Goal: Transaction & Acquisition: Subscribe to service/newsletter

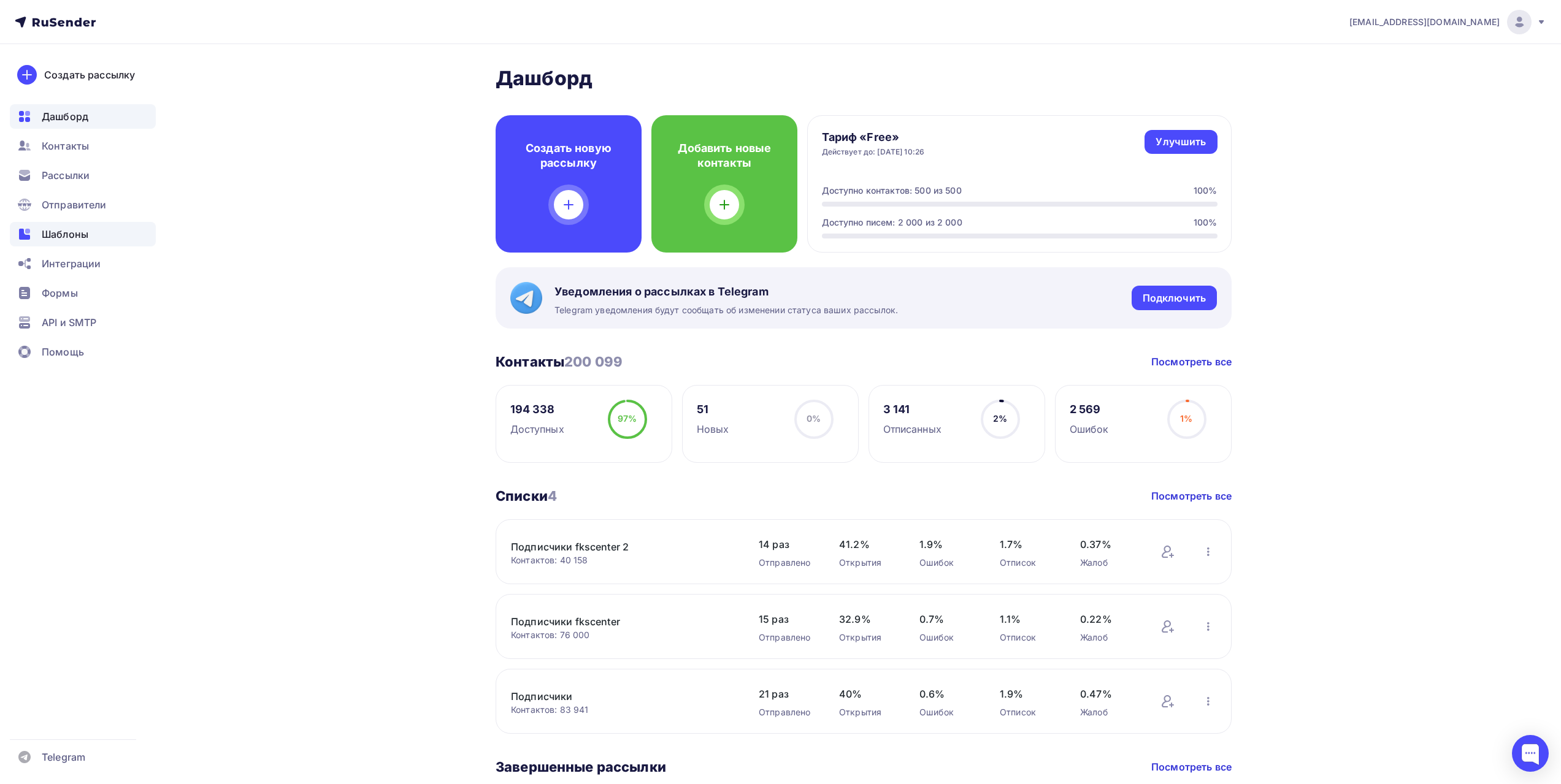
click at [87, 237] on span "Шаблоны" at bounding box center [65, 234] width 47 height 15
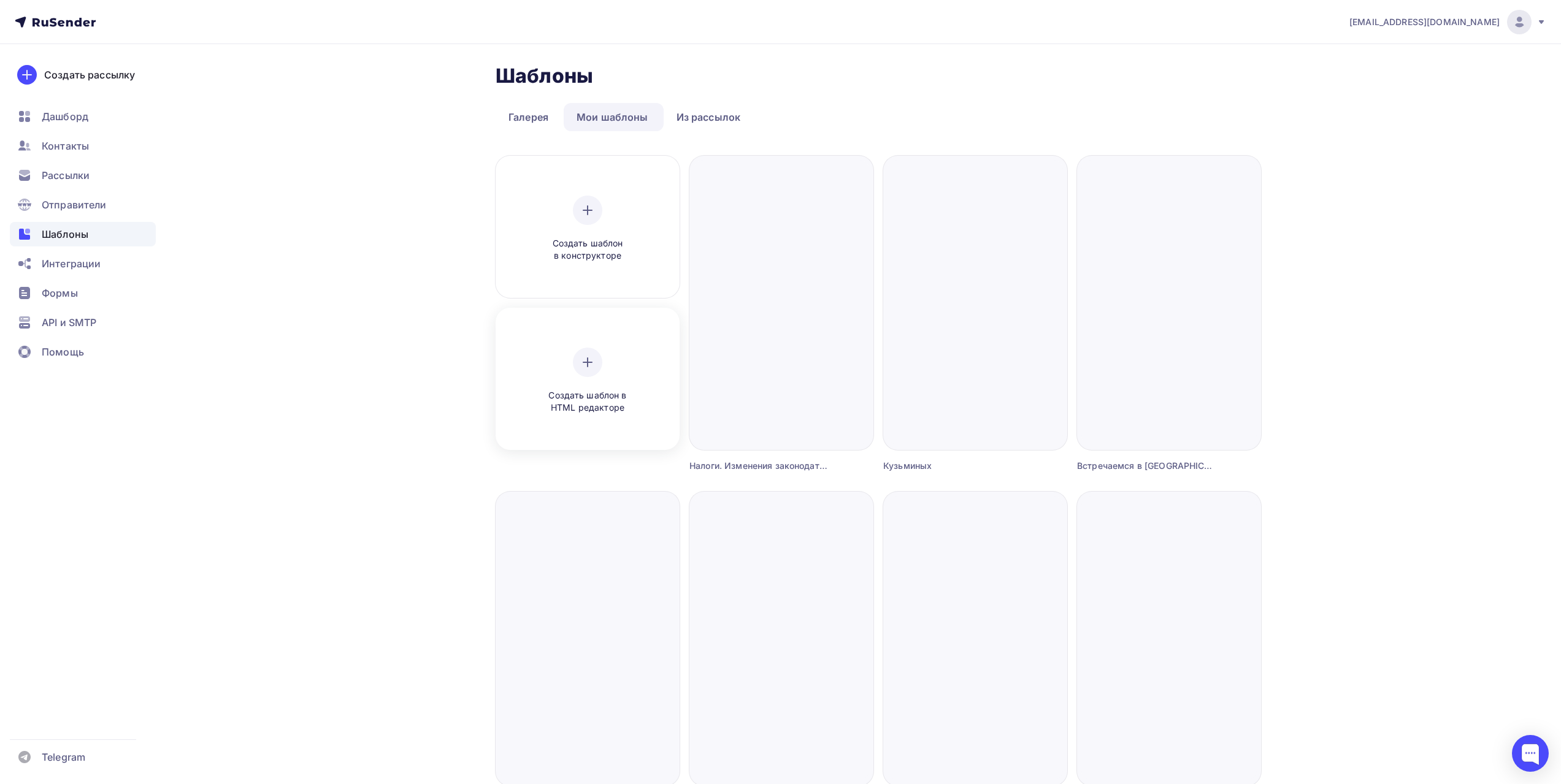
click at [606, 378] on div "Создать шаблон в HTML редакторе" at bounding box center [588, 381] width 116 height 67
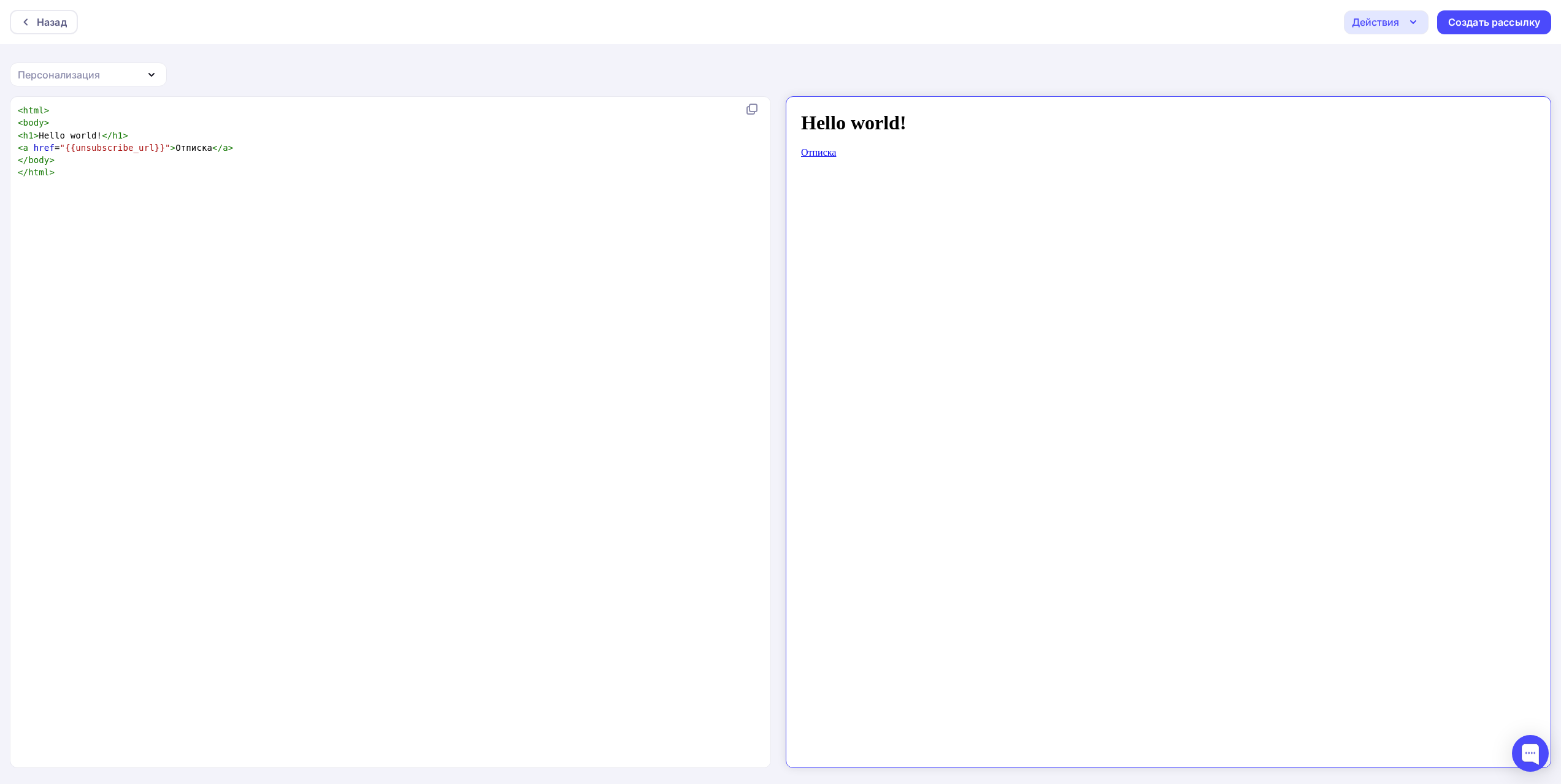
click at [566, 192] on div "xxxxxxxxxx < html > < body > < h1 > Hello world! </ h1 > < a href = "{{unsubscr…" at bounding box center [403, 448] width 776 height 691
type textarea "<html> <body> <h1>Hello world!</h1> <a href="{{unsubscribe_url}}">Отписка</a> <…"
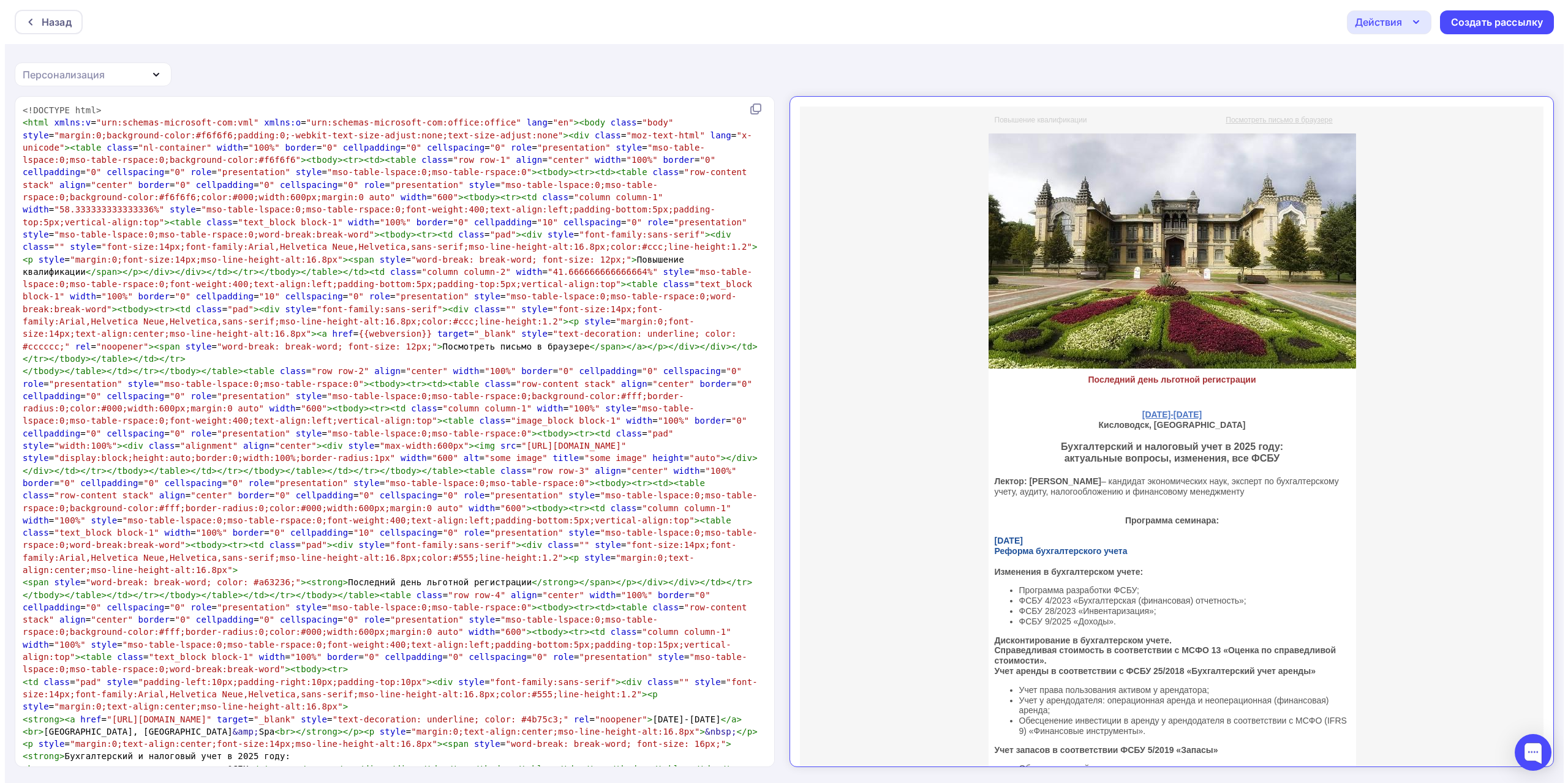
scroll to position [1905, 0]
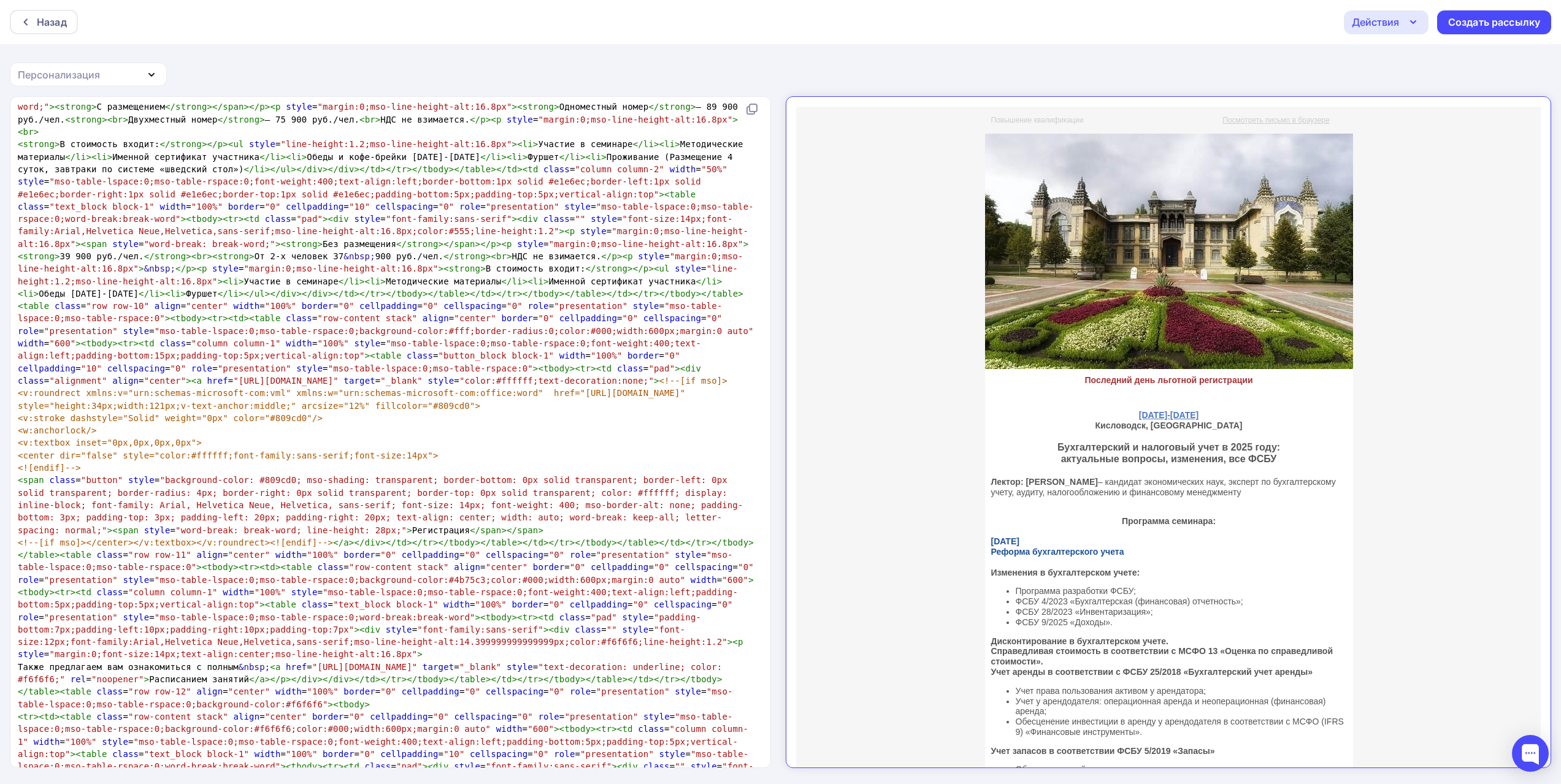
click at [1416, 15] on icon "button" at bounding box center [1413, 22] width 15 height 15
click at [1416, 88] on div "Сохранить в Мои шаблоны" at bounding box center [1449, 92] width 134 height 15
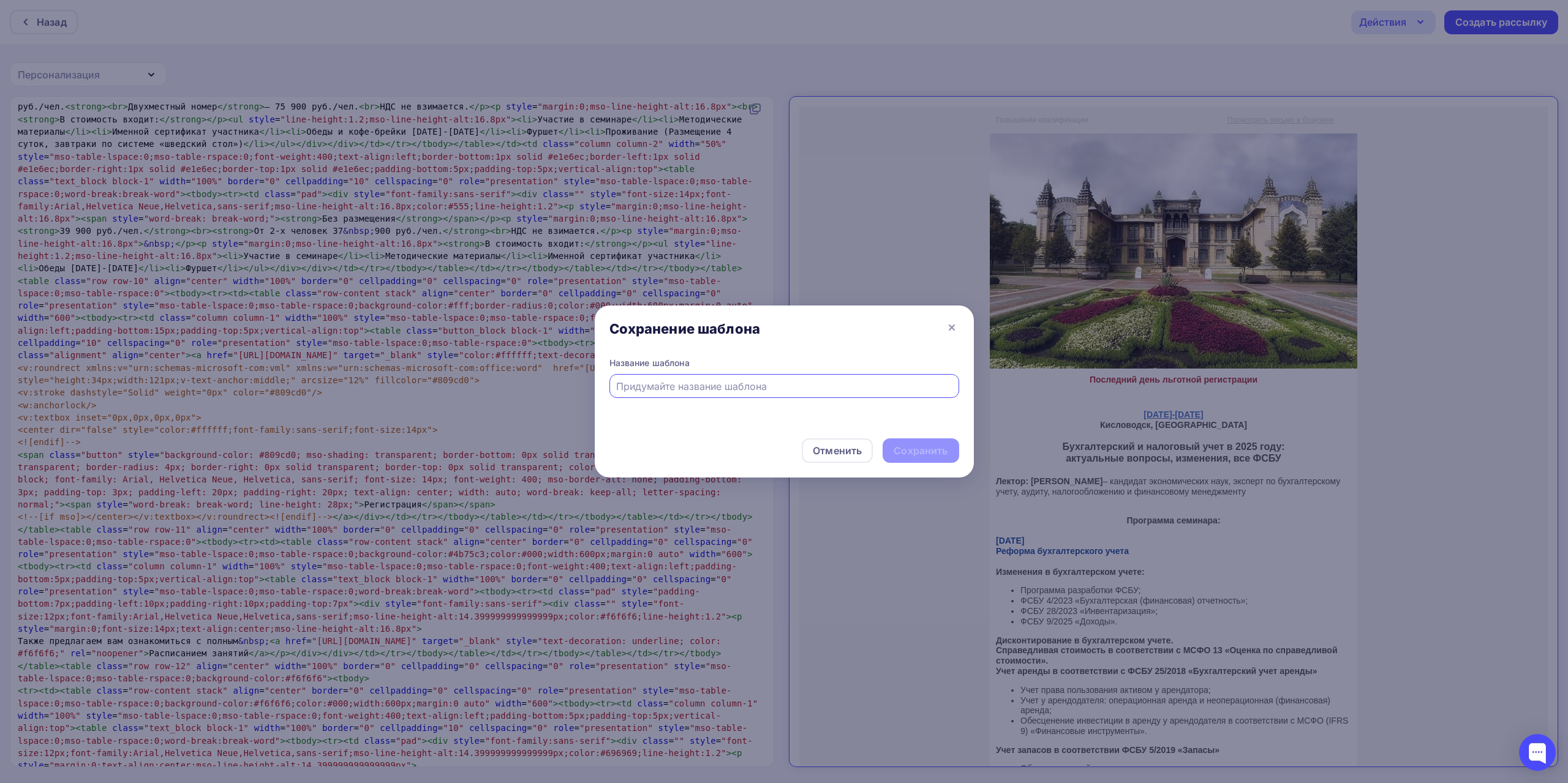
paste input "Практикум для финансовых служб в г. Кисловодске"
type input "Практикум для финансовых служб в г. Кисловодске"
click at [925, 454] on div "Сохранить" at bounding box center [920, 451] width 54 height 14
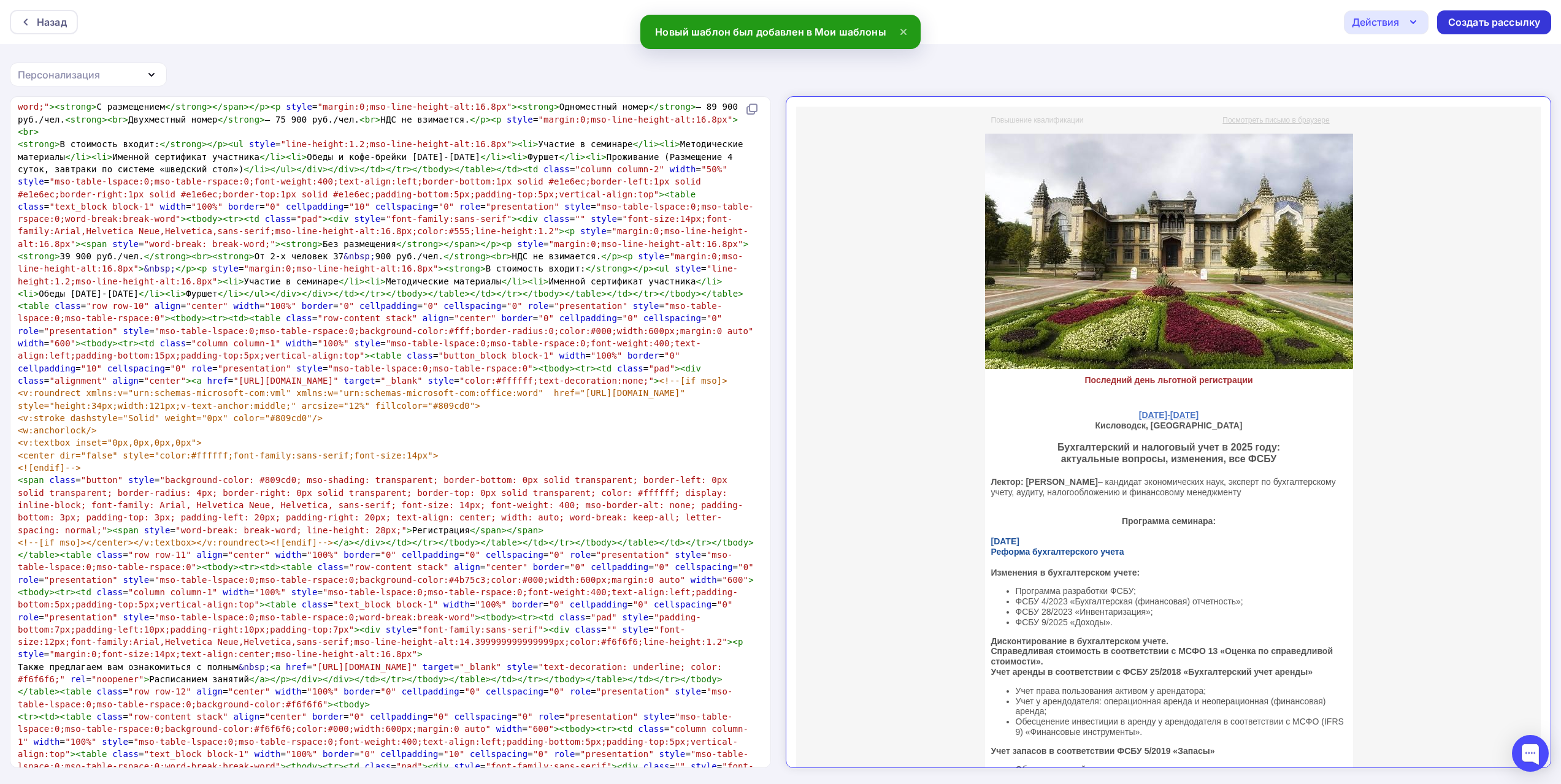
click at [1482, 19] on div "Создать рассылку" at bounding box center [1494, 22] width 92 height 14
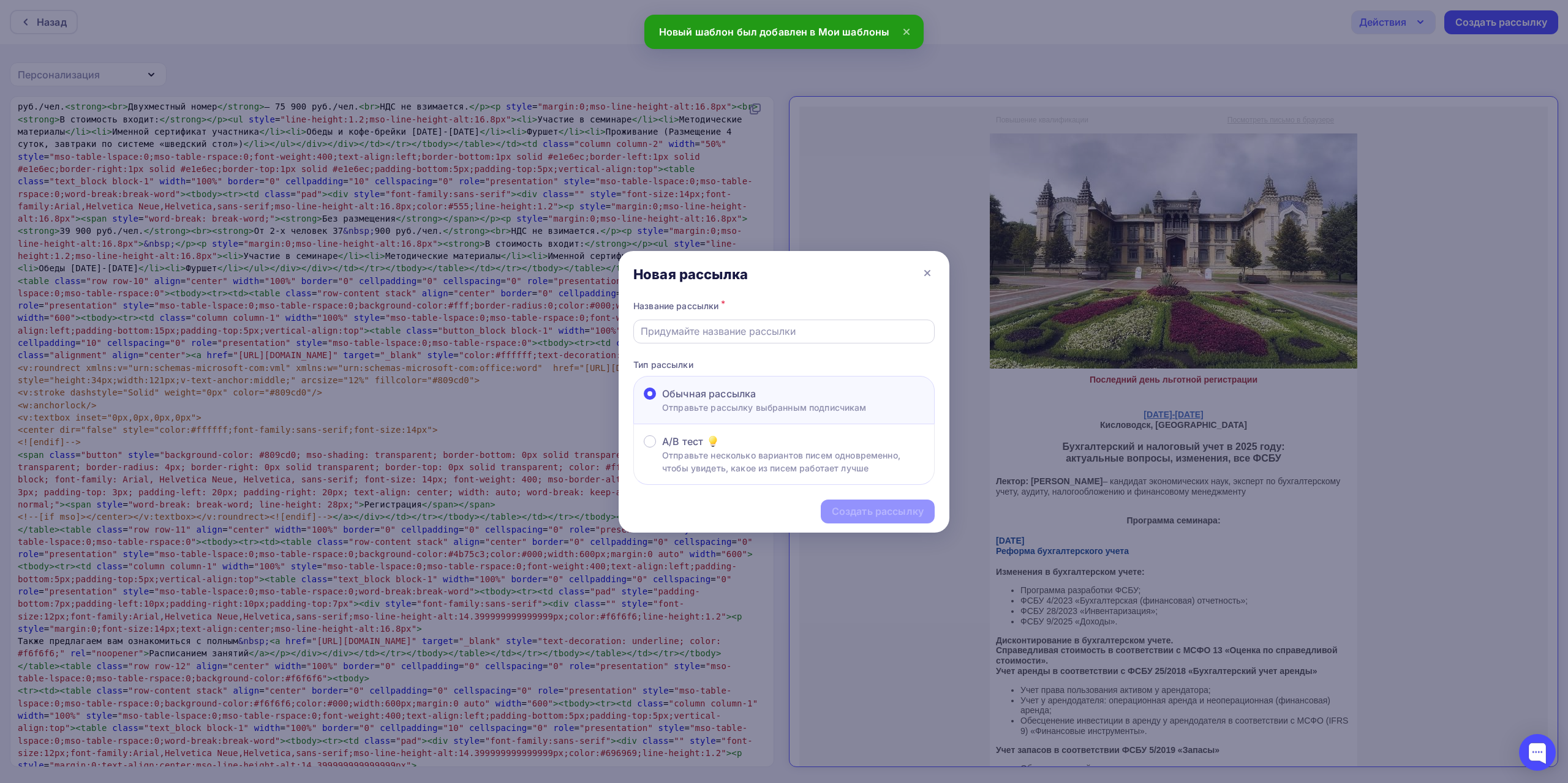
click at [816, 331] on input "text" at bounding box center [784, 331] width 287 height 15
paste input "Практикум для финансовых служб в г. Кисловодске"
type input "Практикум для финансовых служб в г. Кисловодске"
click at [855, 504] on div "Создать рассылку" at bounding box center [878, 511] width 92 height 14
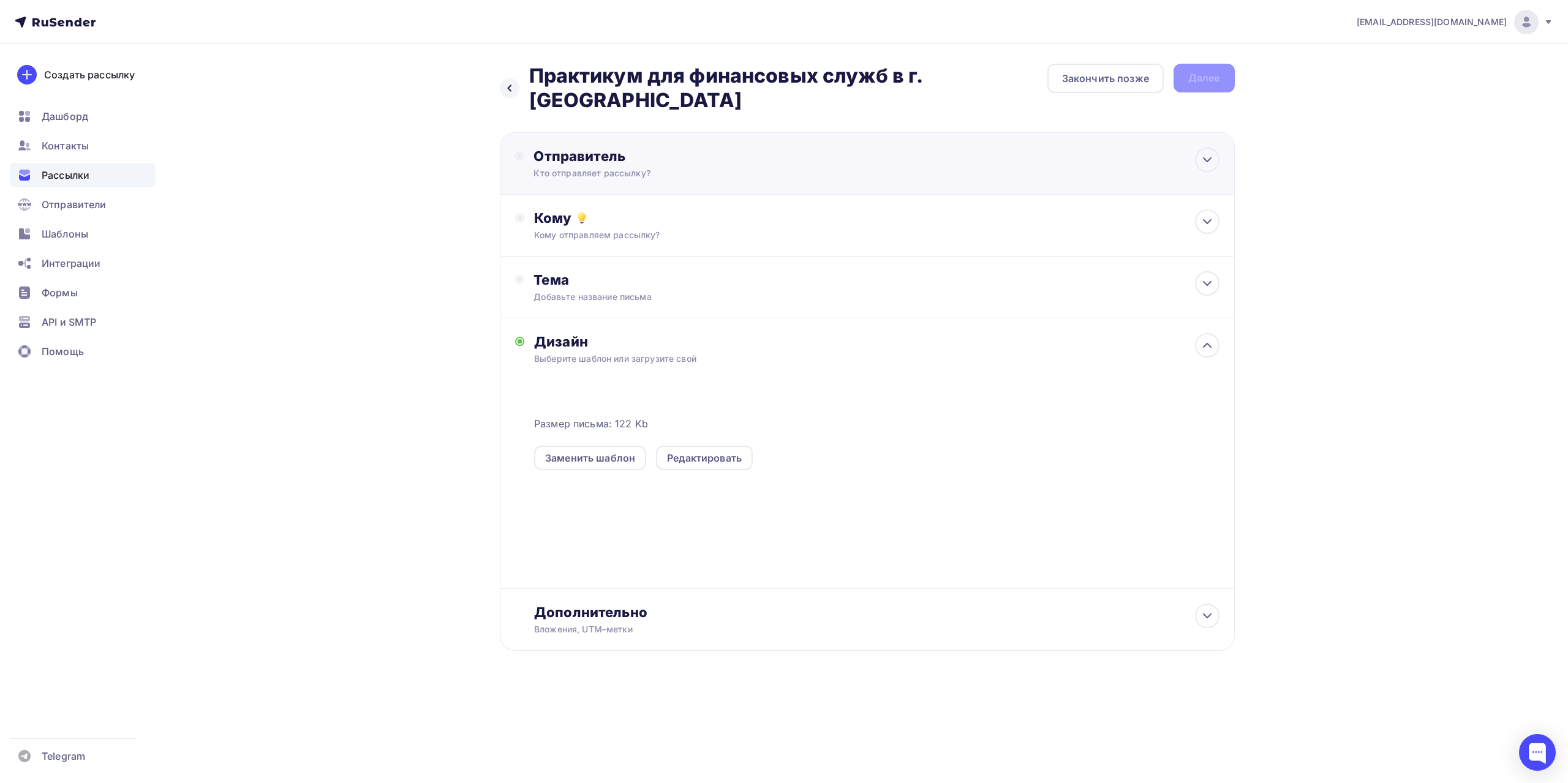
click at [682, 160] on div "Отправитель" at bounding box center [666, 156] width 265 height 17
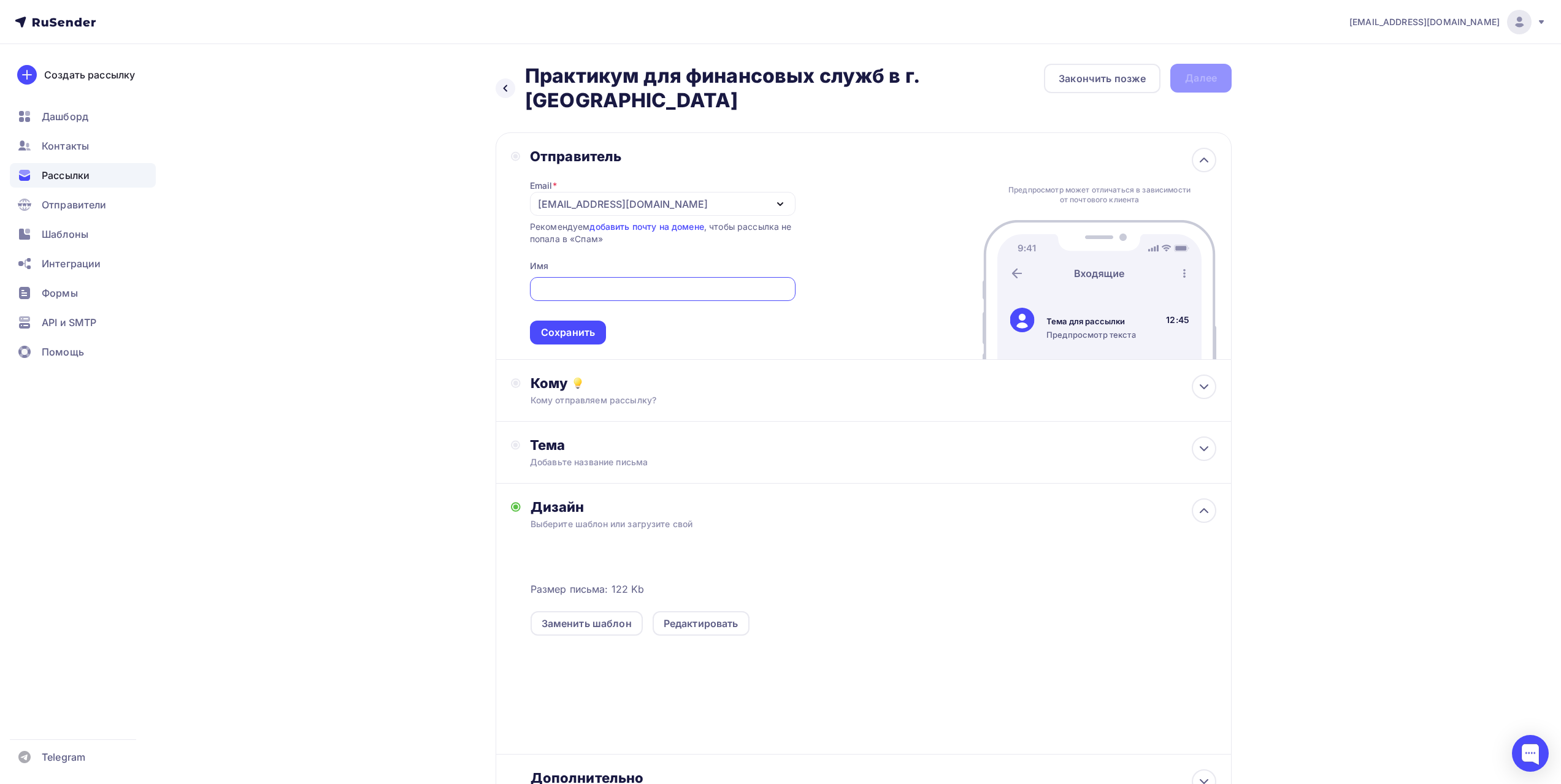
click at [619, 295] on input "text" at bounding box center [662, 289] width 251 height 15
type input "ФКС Центр"
click at [581, 336] on div "Сохранить" at bounding box center [568, 333] width 54 height 14
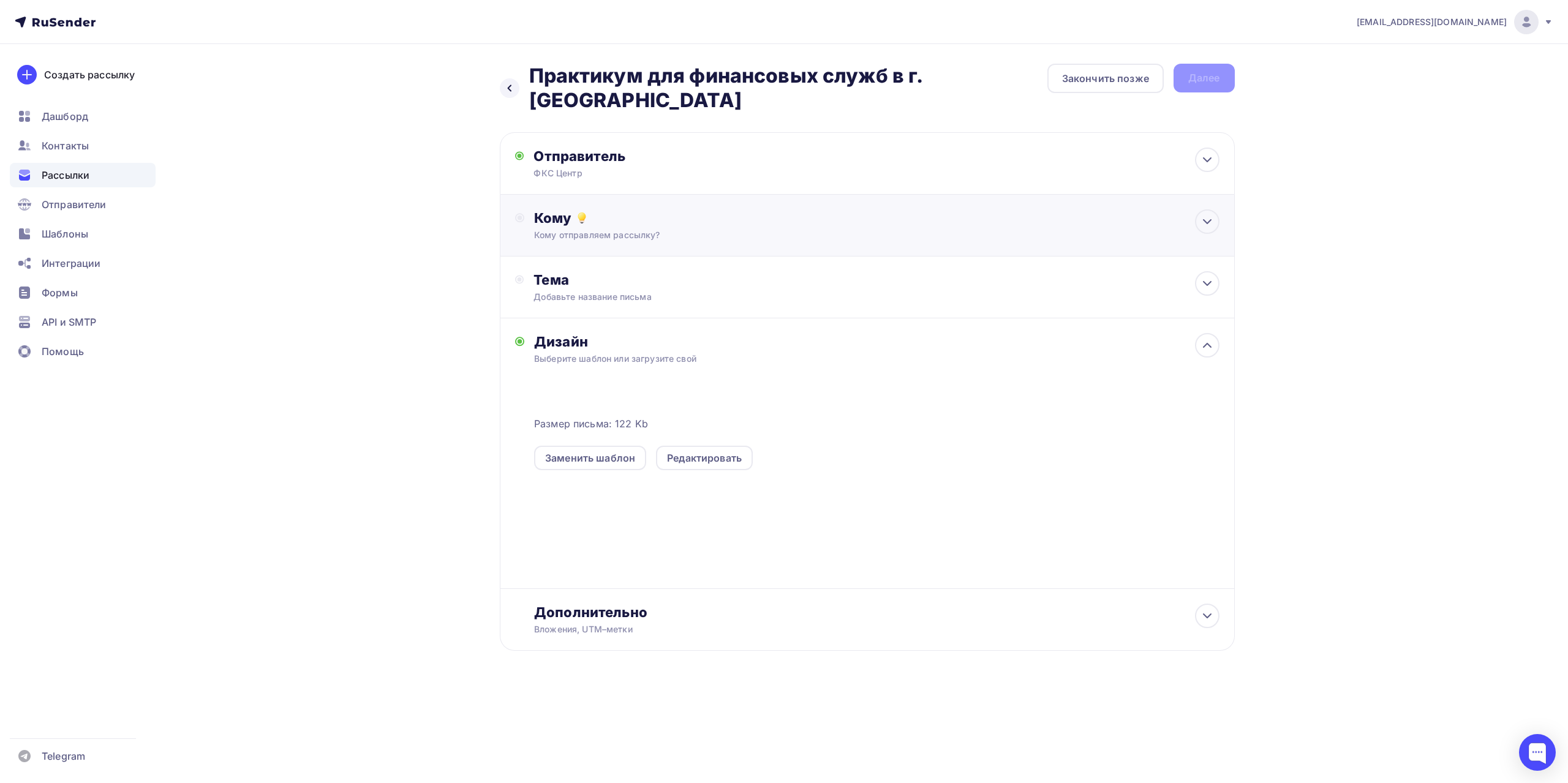
click at [623, 229] on div "Кому Кому отправляем рассылку? Списки получателей Выберите список Все списки id…" at bounding box center [876, 225] width 685 height 32
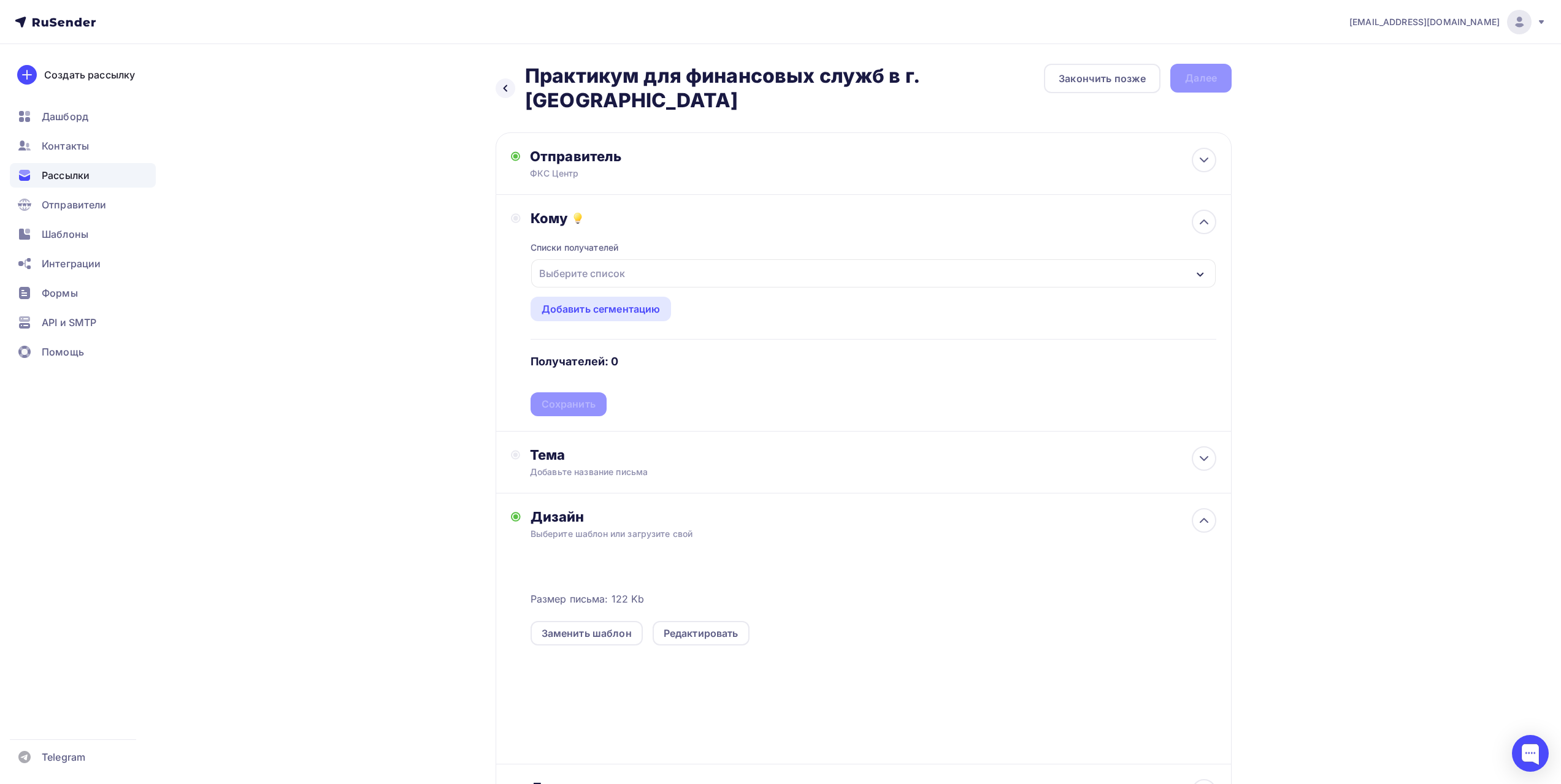
click at [640, 266] on div "Выберите список" at bounding box center [873, 273] width 685 height 28
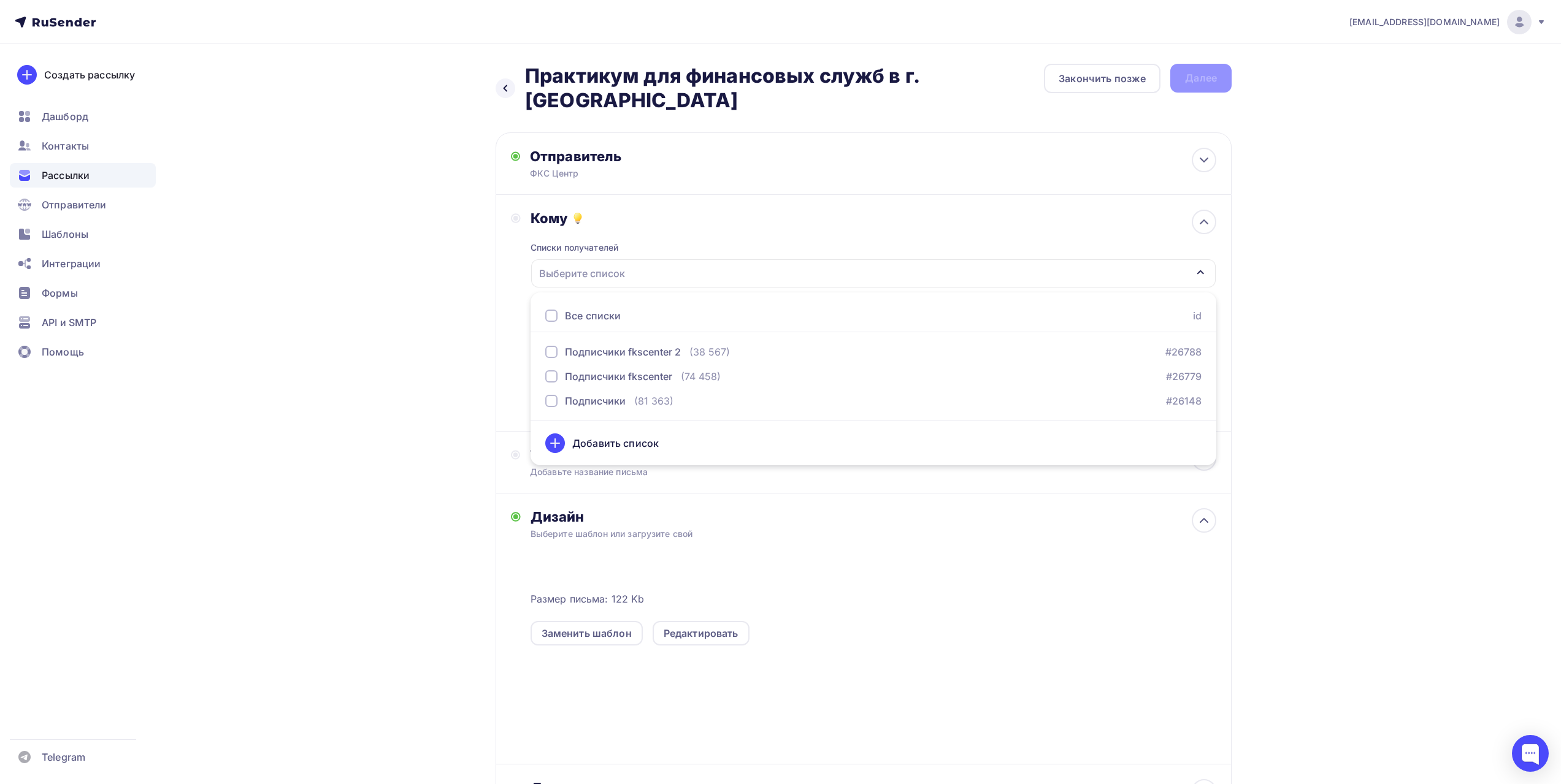
click at [583, 316] on div "Все списки" at bounding box center [593, 316] width 56 height 15
click at [473, 324] on div "Назад Практикум для финансовых служб в г. Кисловодске Практикум для финансовых …" at bounding box center [780, 475] width 1005 height 861
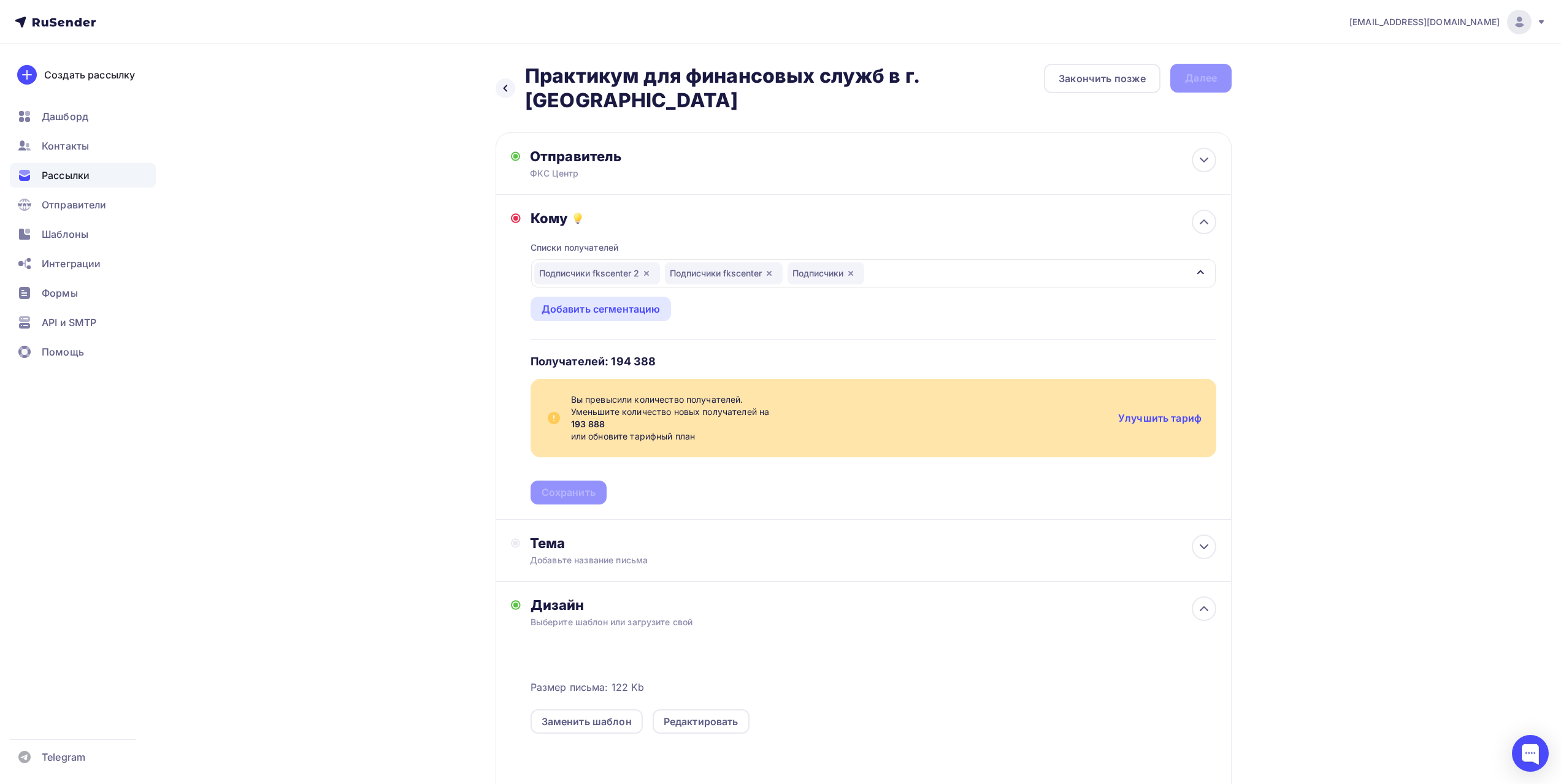
click at [1353, 246] on div "info@fks-center.ru Аккаунт Тарифы Выйти Создать рассылку Дашборд Контакты Рассы…" at bounding box center [780, 496] width 1561 height 993
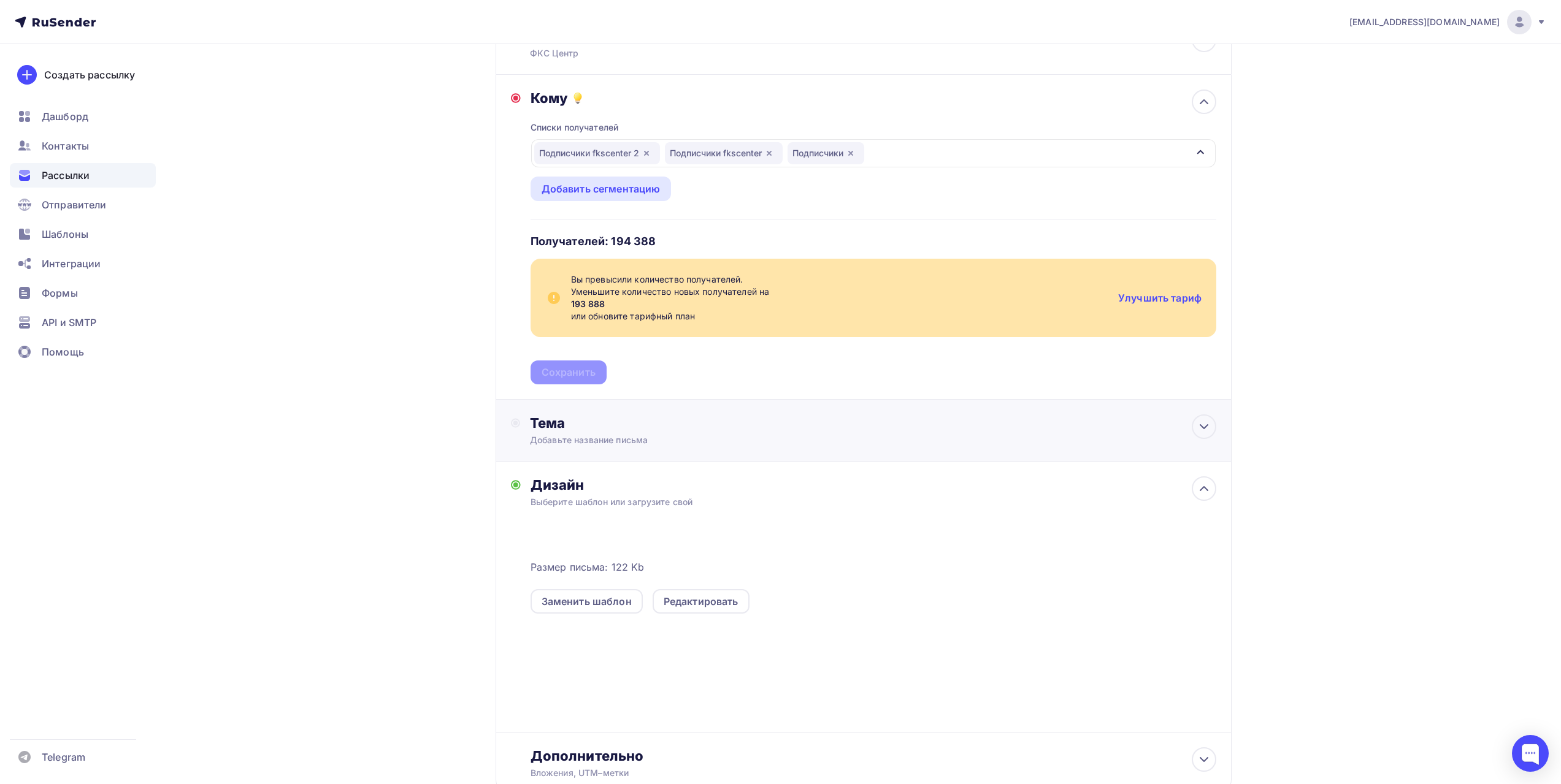
scroll to position [123, 0]
click at [651, 415] on div "Тема" at bounding box center [651, 420] width 243 height 17
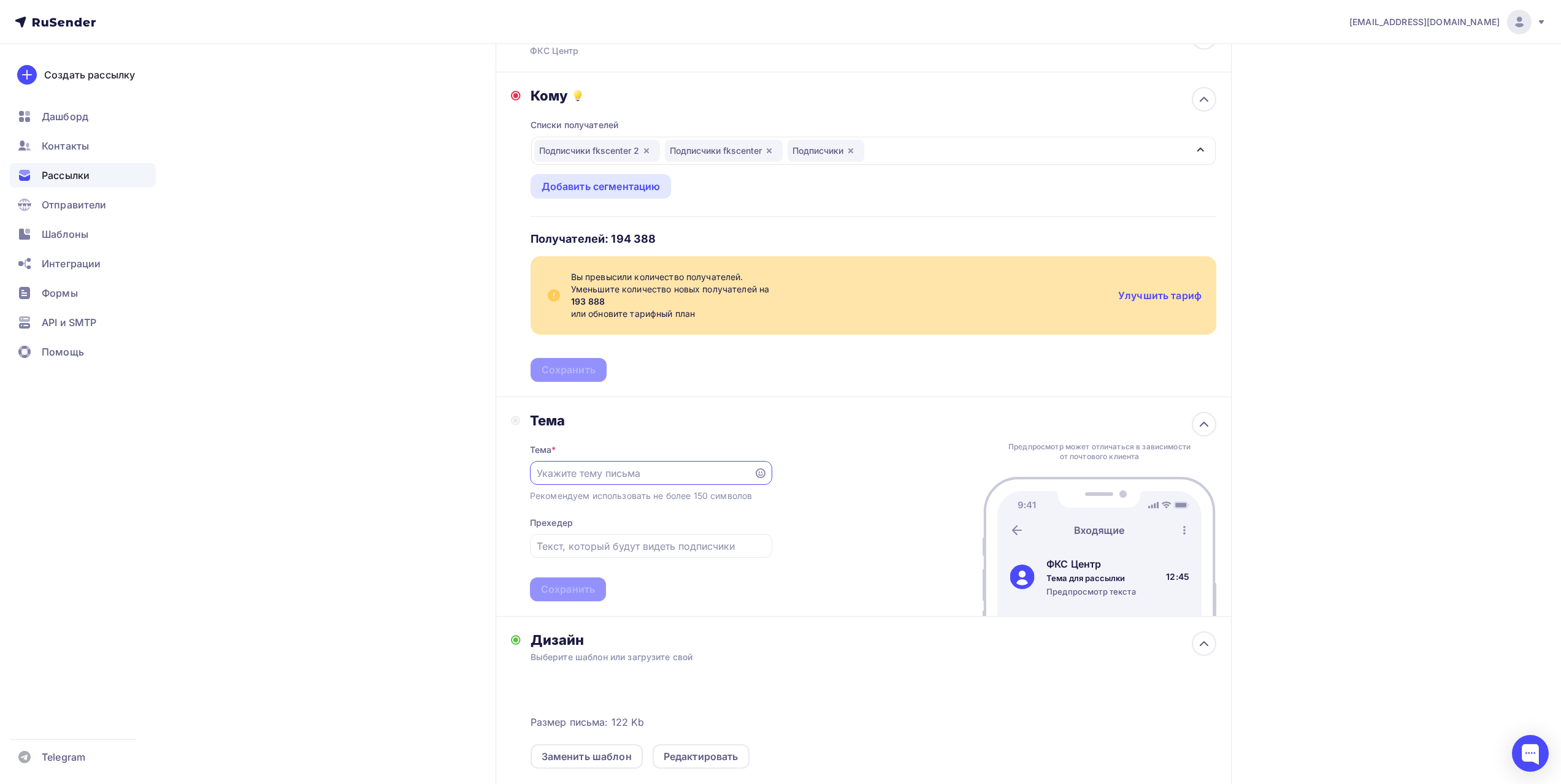
scroll to position [0, 0]
paste input "Практикум для финансовых служб в г. Кисловодске"
type input "Практикум для финансовых служб в г. Кисловодске"
click at [616, 549] on input "text" at bounding box center [651, 546] width 228 height 15
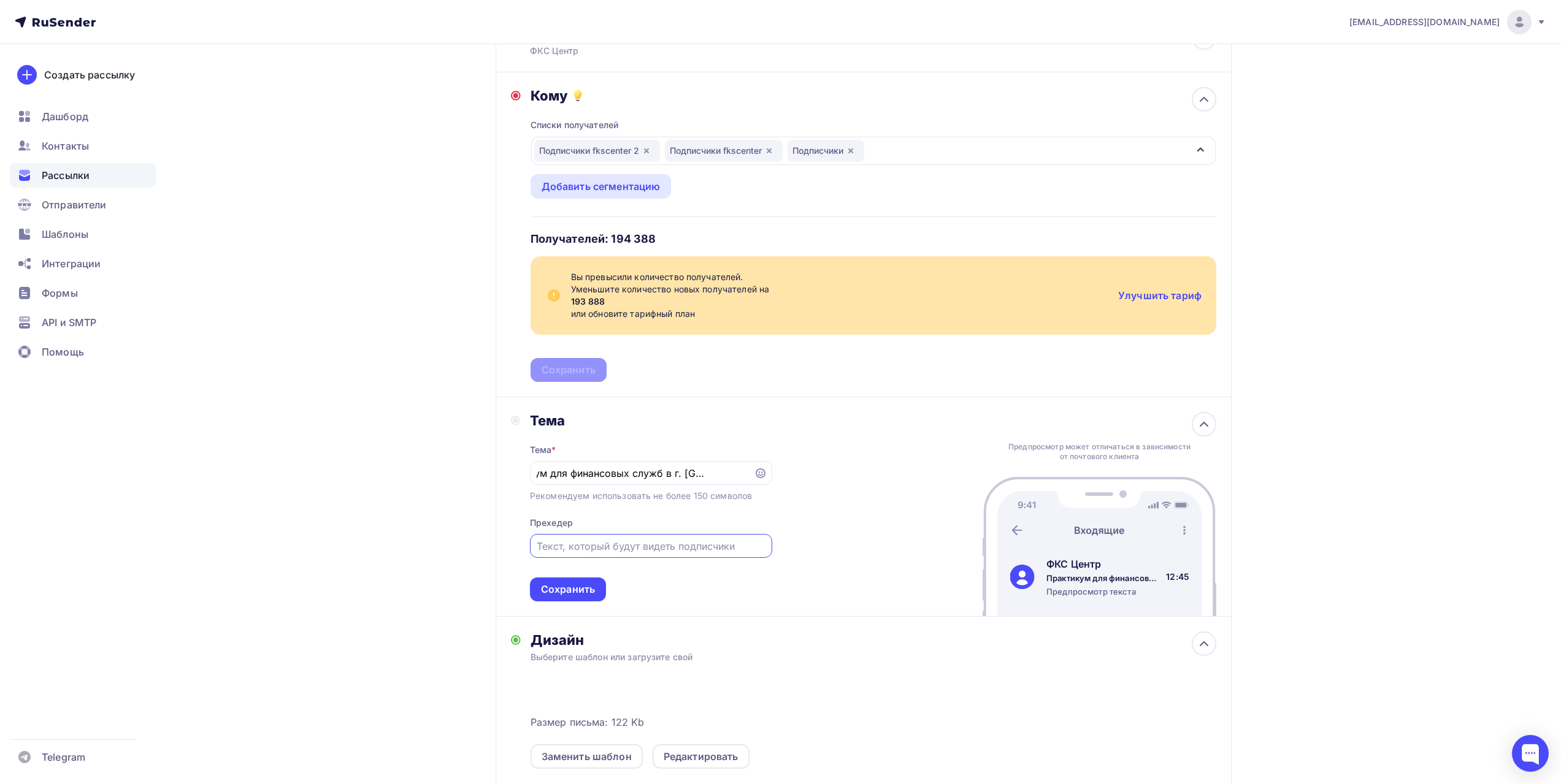
scroll to position [0, 0]
type input "Повышение квалификации"
click at [575, 588] on div "Сохранить" at bounding box center [568, 590] width 54 height 14
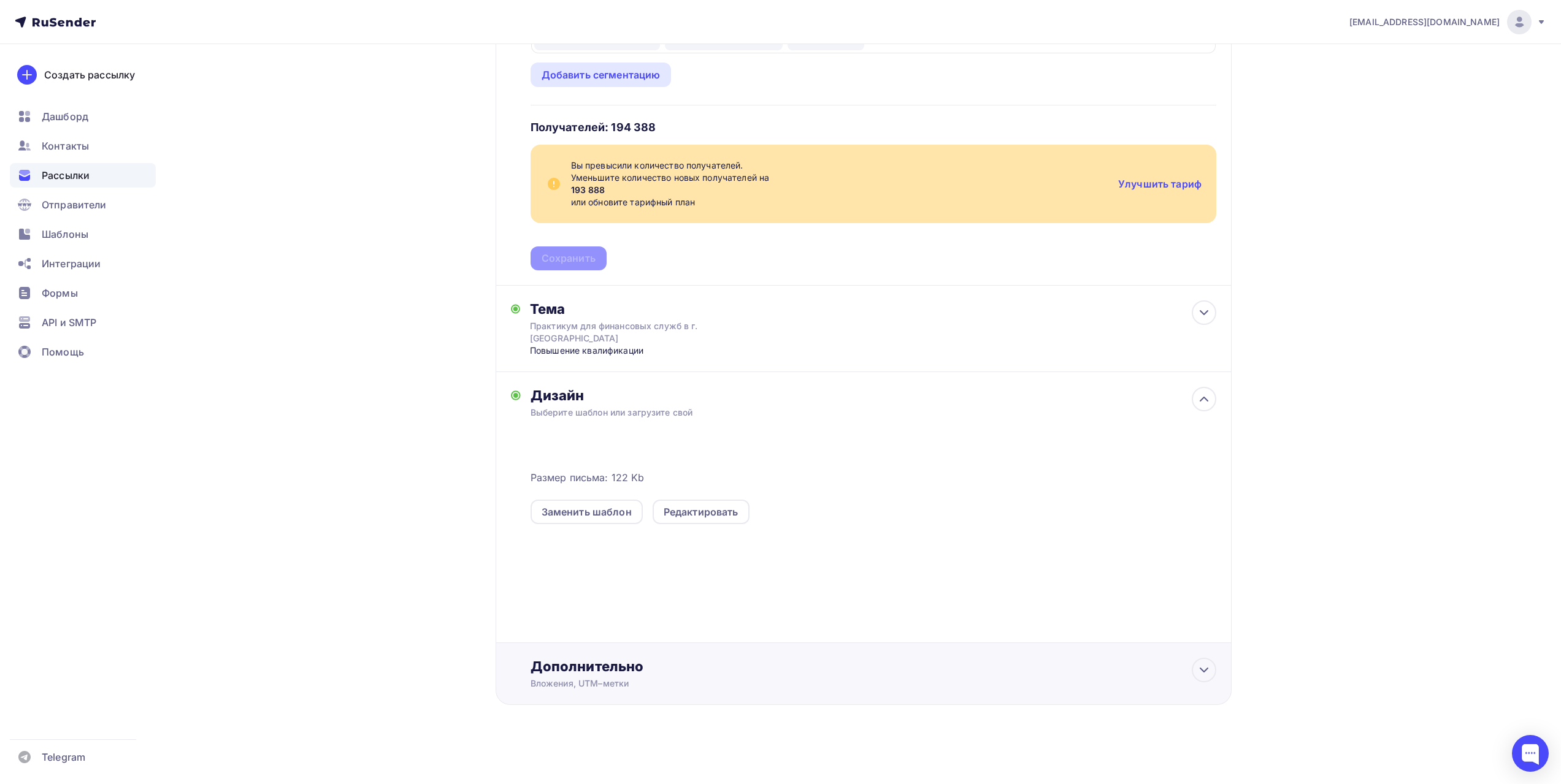
click at [599, 666] on div "Дополнительно" at bounding box center [873, 666] width 686 height 17
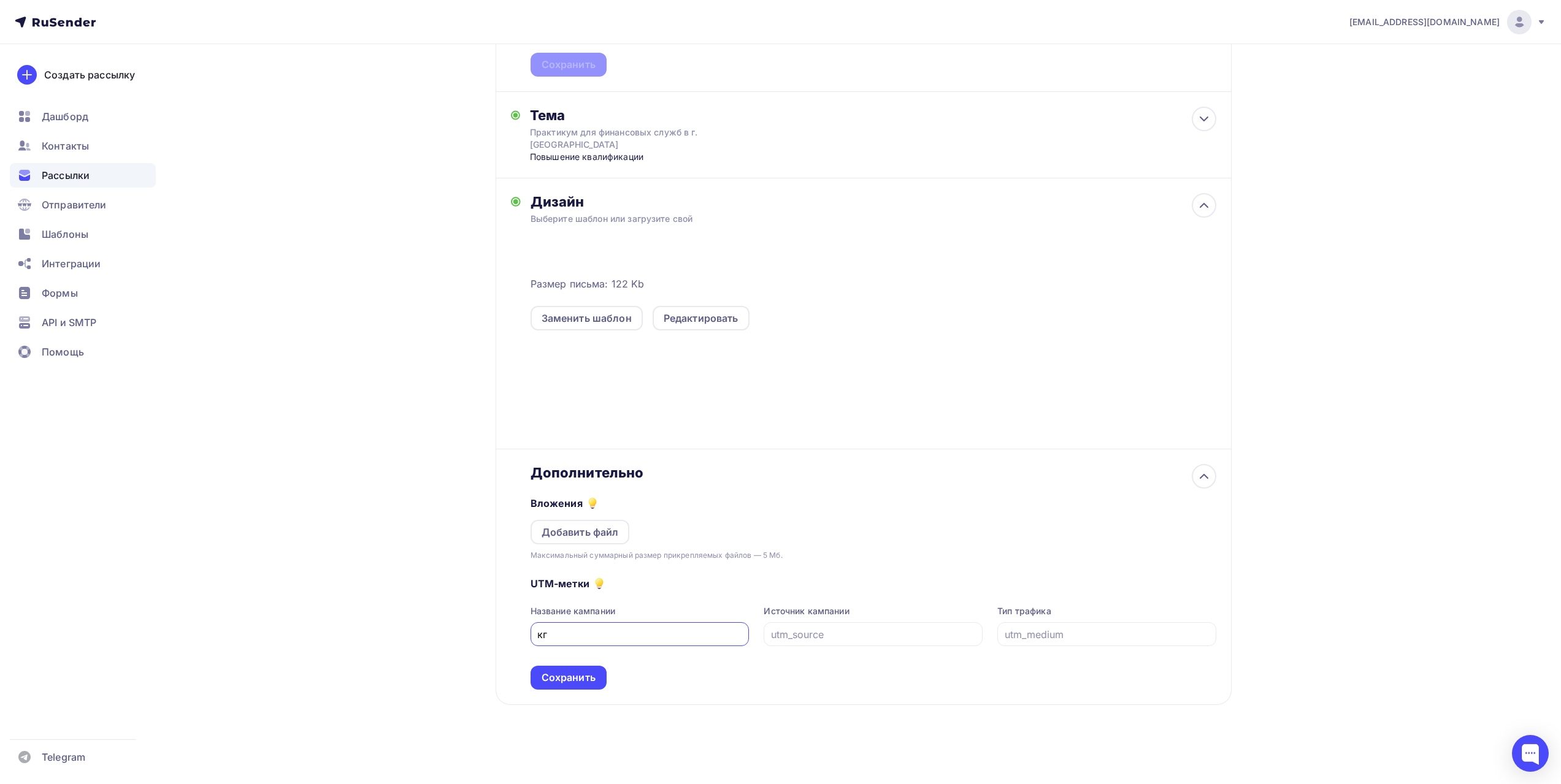
type input "к"
type input "rusend_fks_101025"
click at [595, 677] on div "Сохранить" at bounding box center [568, 678] width 54 height 14
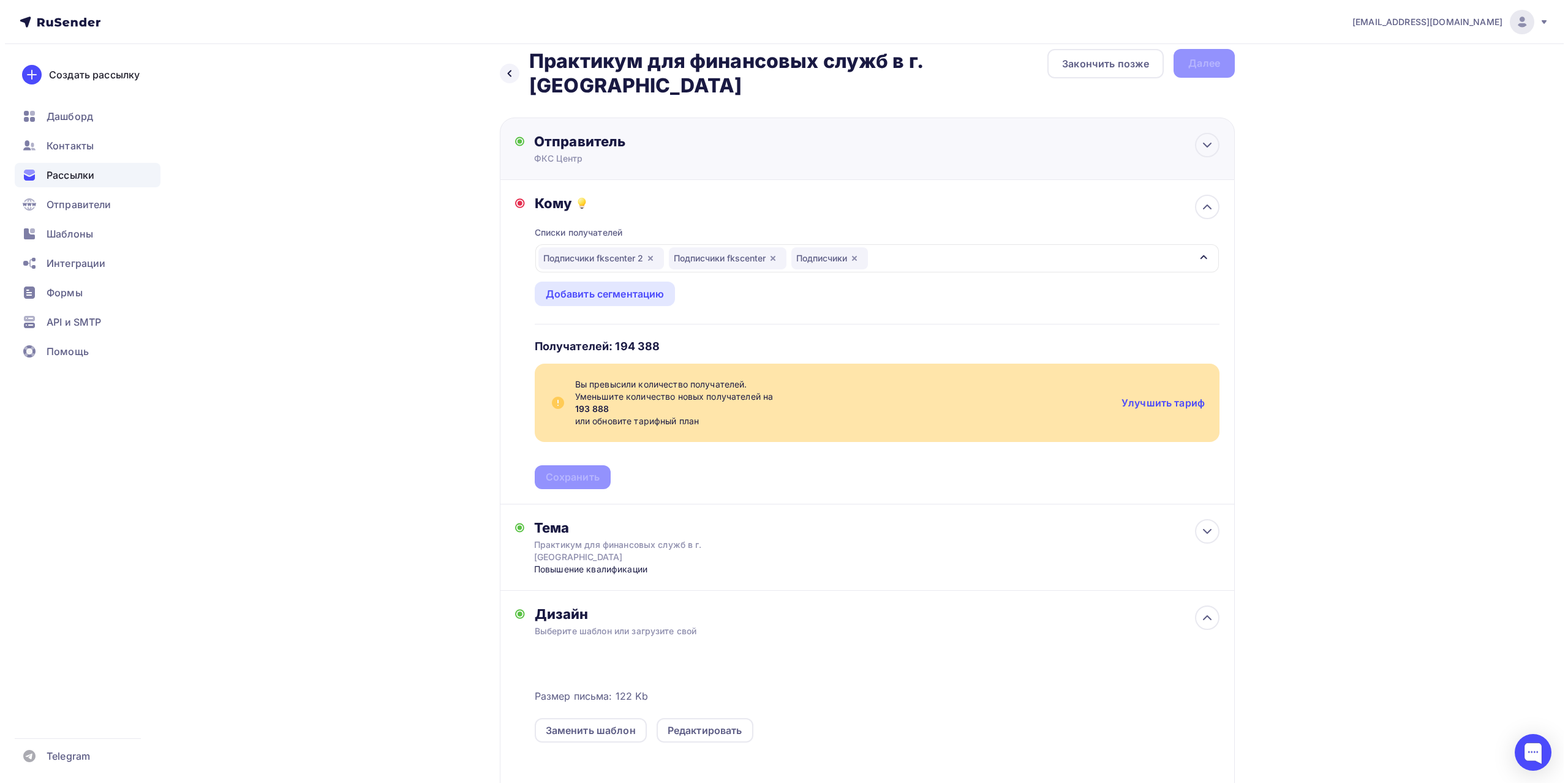
scroll to position [0, 0]
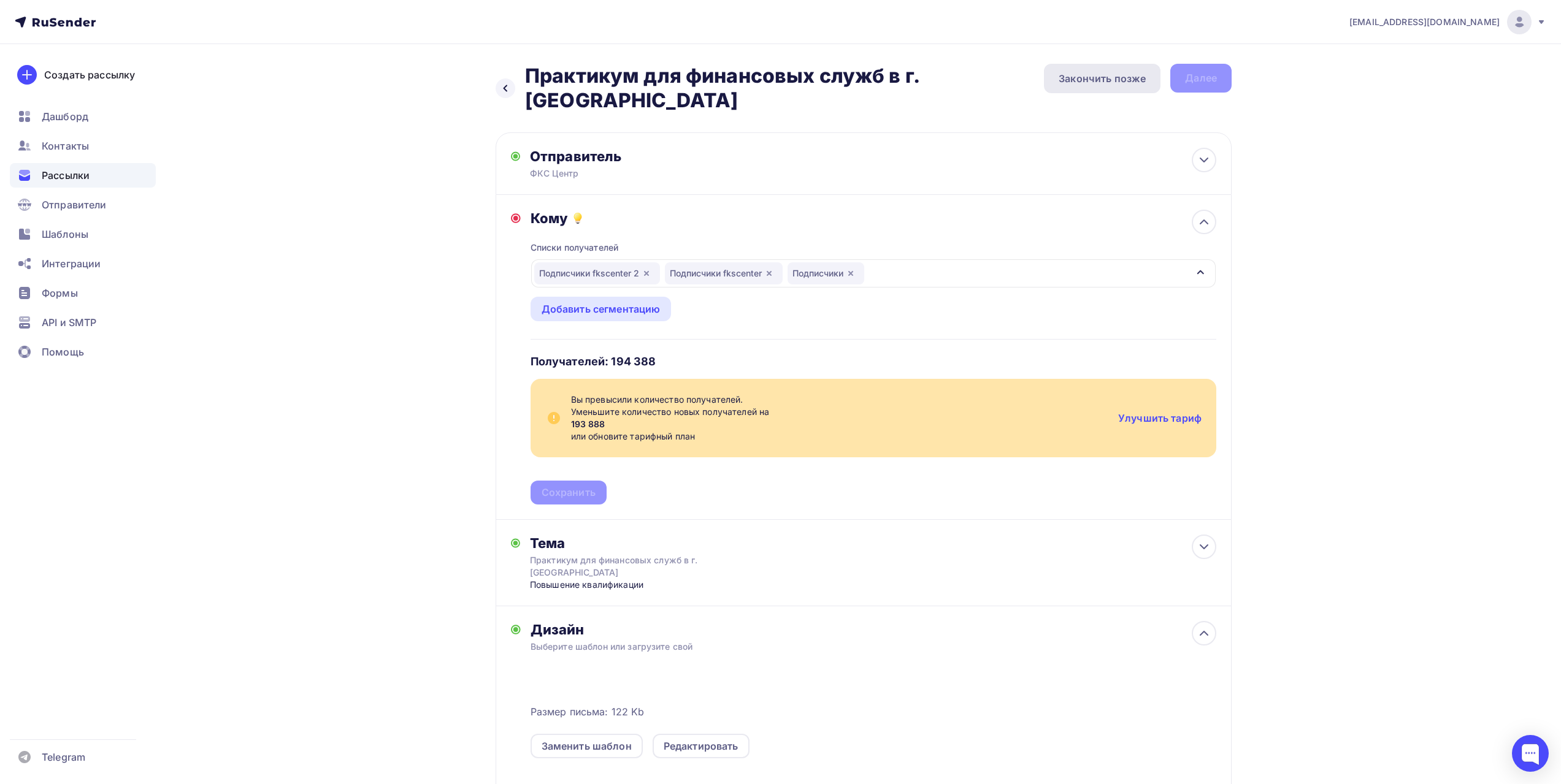
click at [1087, 81] on div "Закончить позже" at bounding box center [1102, 78] width 87 height 15
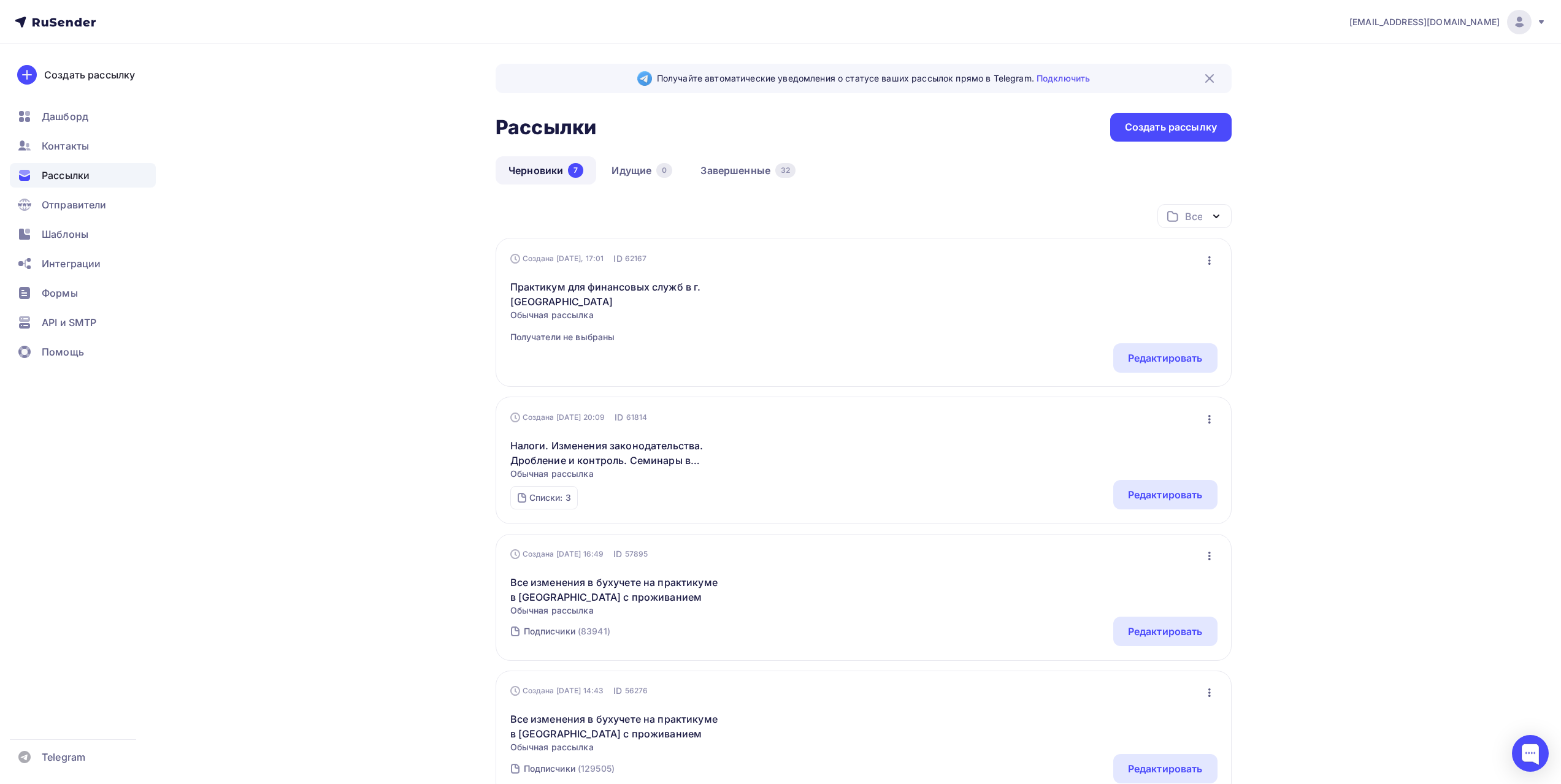
click at [1536, 24] on div "[EMAIL_ADDRESS][DOMAIN_NAME]" at bounding box center [1448, 22] width 197 height 24
click at [1399, 57] on span "Аккаунт" at bounding box center [1382, 54] width 40 height 15
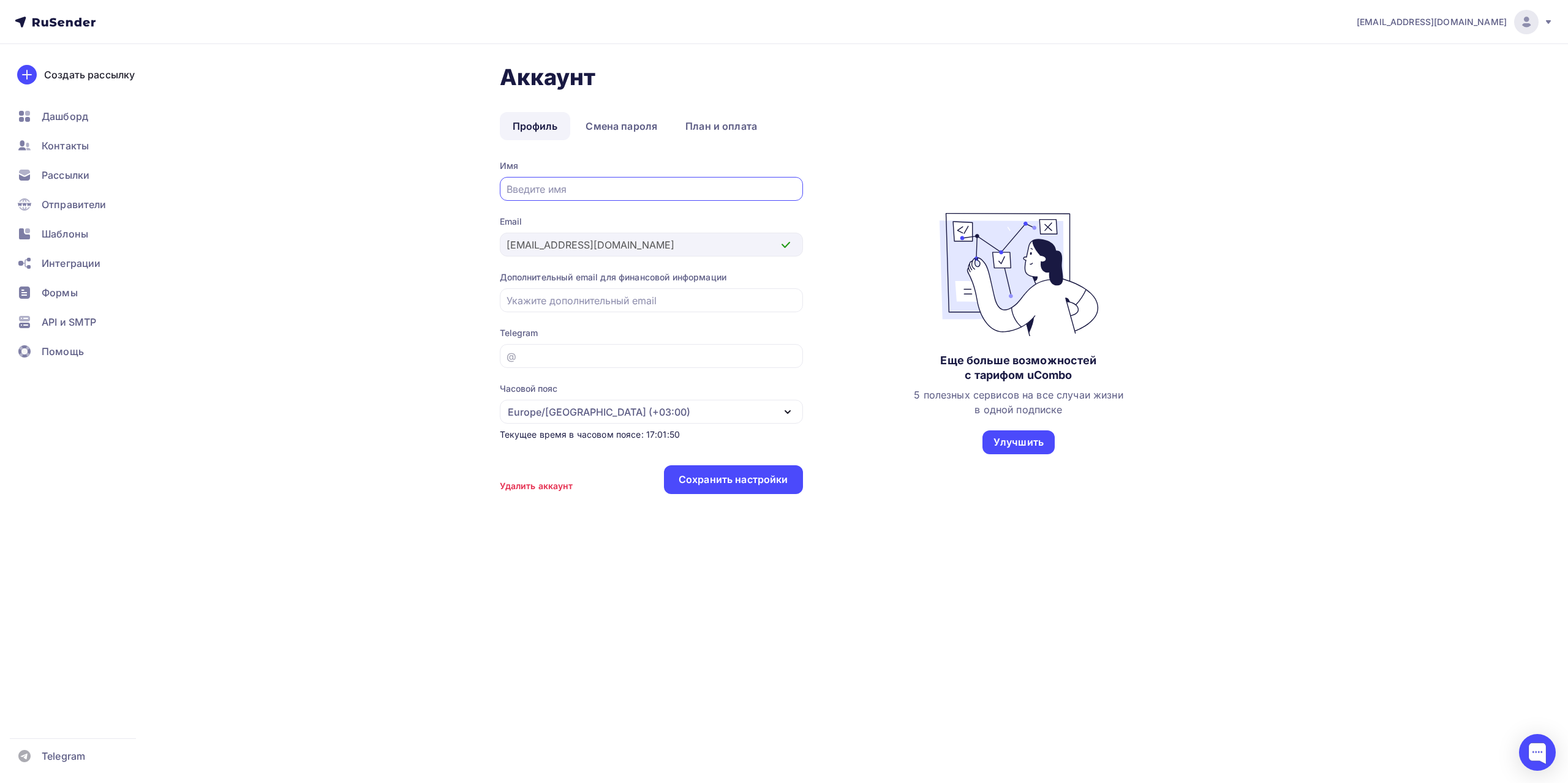
click at [313, 240] on div "Аккаунт Профиль Смена пароля План и оплата Профиль Смена пароля План и оплата И…" at bounding box center [784, 317] width 1004 height 546
click at [691, 129] on link "План и оплата" at bounding box center [721, 125] width 97 height 28
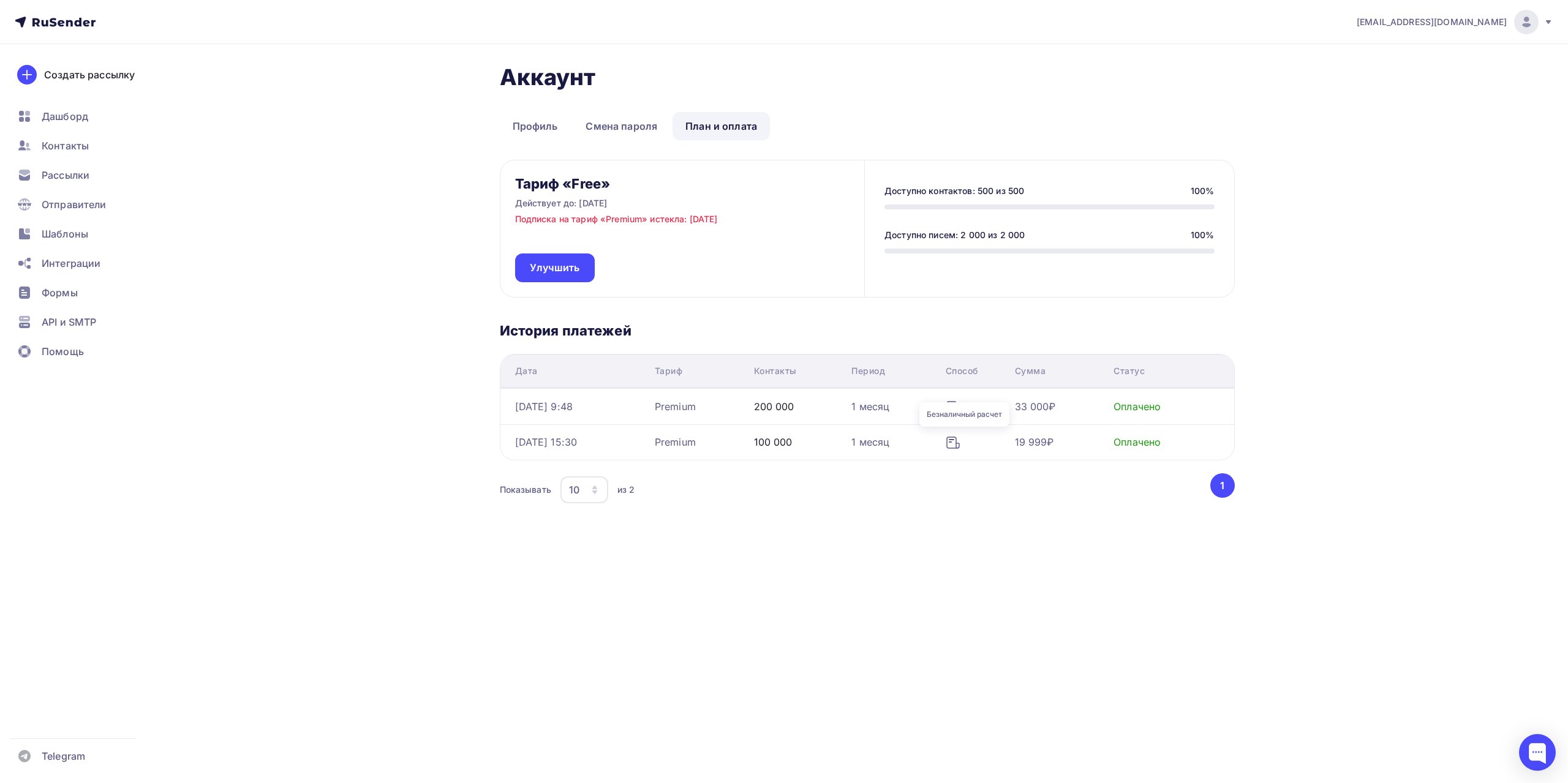
click at [975, 433] on td at bounding box center [975, 442] width 70 height 36
drag, startPoint x: 1003, startPoint y: 552, endPoint x: 988, endPoint y: 540, distance: 19.2
click at [1002, 552] on div "Аккаунт Профиль Смена пароля План и оплата Профиль Смена пароля План и оплата Т…" at bounding box center [784, 321] width 1004 height 554
click at [960, 441] on icon at bounding box center [953, 443] width 15 height 15
click at [963, 410] on div "Безналичный расчет" at bounding box center [965, 415] width 90 height 24
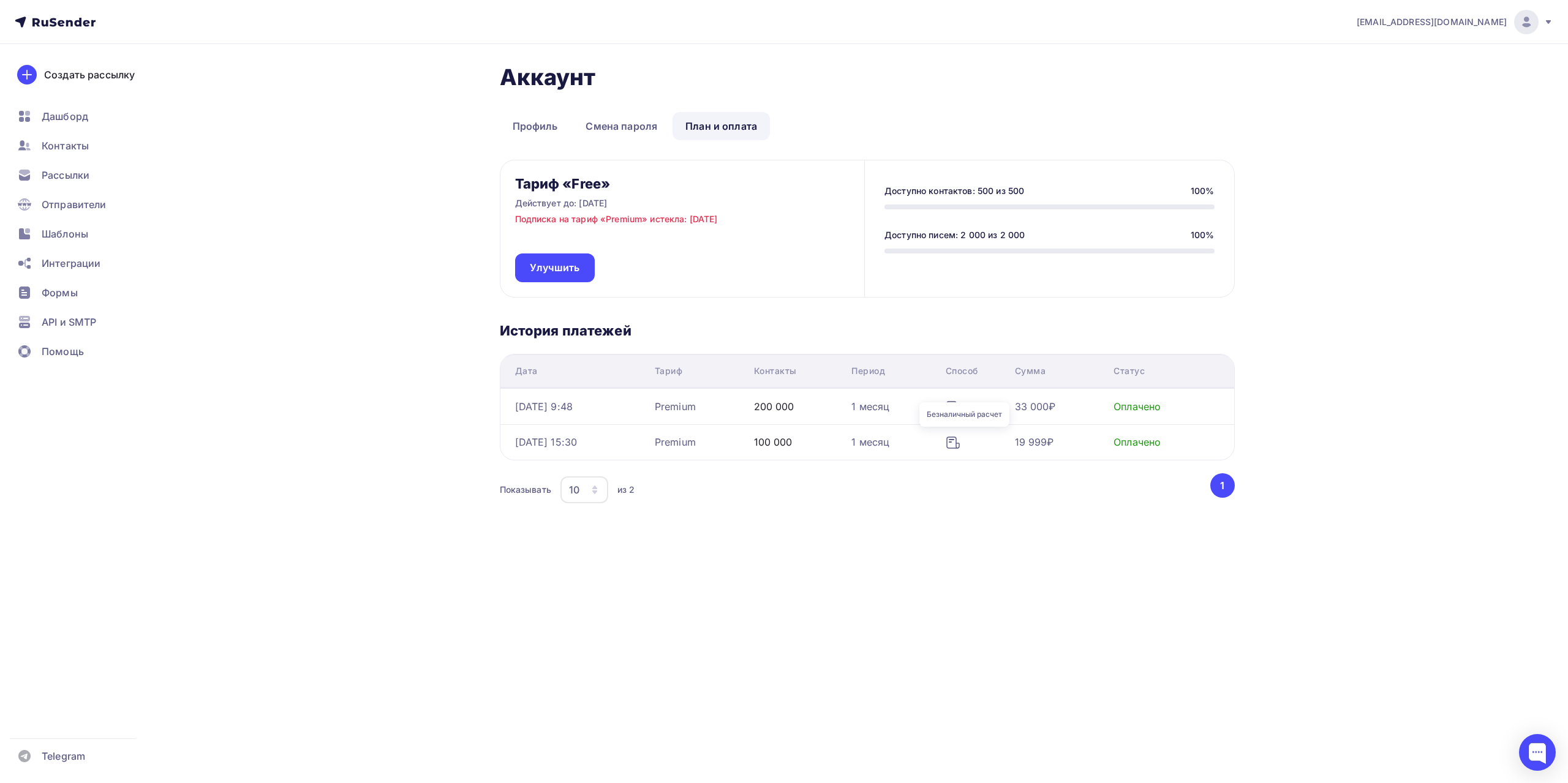
click at [965, 401] on div "Безналичный расчет" at bounding box center [965, 414] width 90 height 32
click at [1064, 465] on div "Дата Тариф Контакты Период Способ Сумма Статус 08.09.2025, 9:48 Premium 200 000…" at bounding box center [867, 430] width 735 height 153
click at [967, 411] on div "Безналичный расчет" at bounding box center [965, 415] width 90 height 24
click at [1354, 257] on div "info@fks-center.ru Аккаунт Тарифы Выйти Создать рассылку Дашборд Контакты Рассы…" at bounding box center [784, 299] width 1568 height 598
click at [966, 405] on div "Безналичный расчет" at bounding box center [965, 415] width 90 height 24
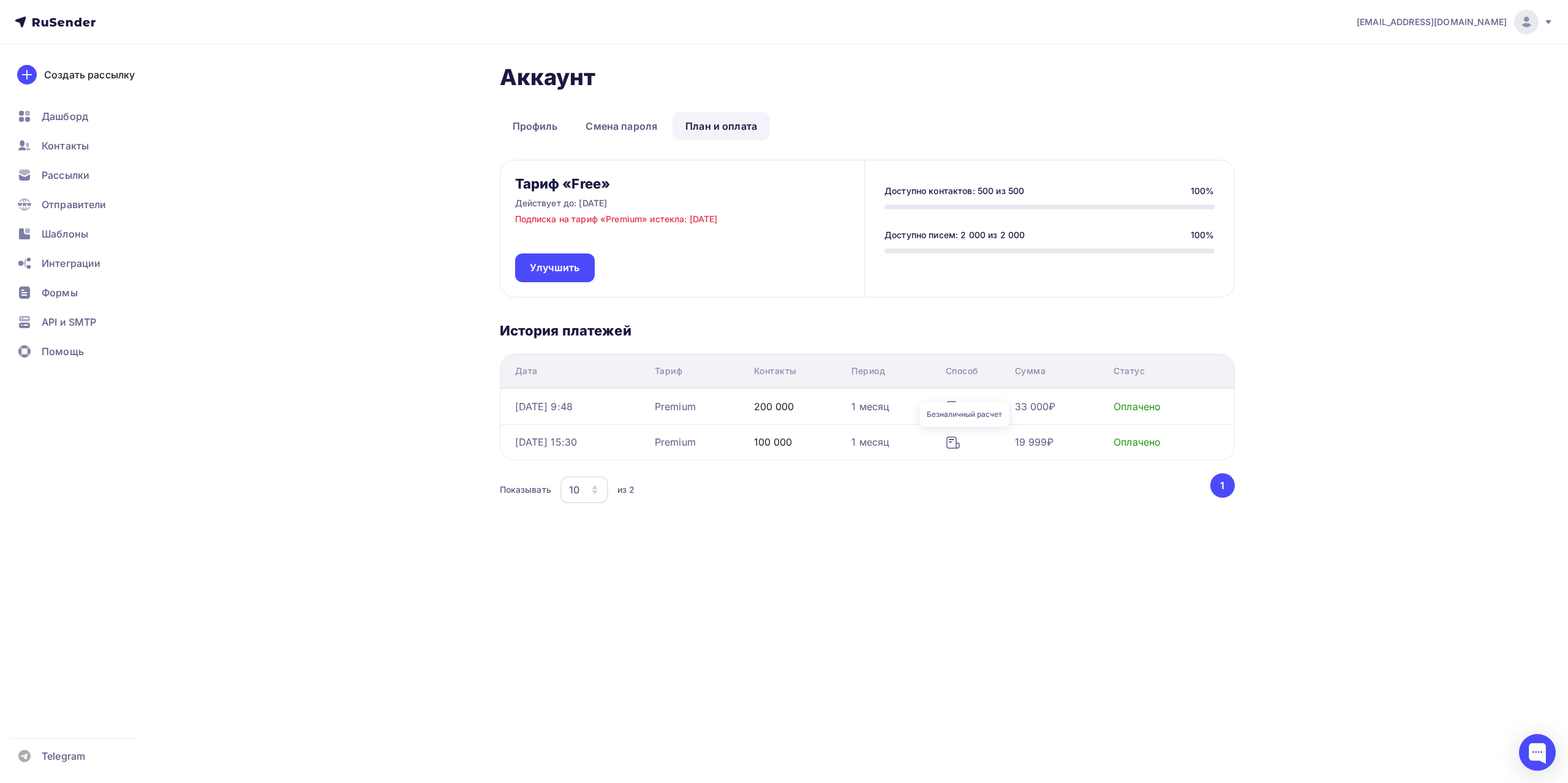
drag, startPoint x: 1120, startPoint y: 287, endPoint x: 1124, endPoint y: 301, distance: 14.6
click at [1120, 286] on div "Доступно контактов: 500 из 500 100% Доступно писем: 2 000 из 2 000 100%" at bounding box center [1048, 229] width 369 height 137
click at [962, 403] on div "Безналичный расчет" at bounding box center [965, 415] width 90 height 24
click at [970, 390] on td at bounding box center [975, 406] width 70 height 36
click at [964, 403] on div "Безналичный расчет" at bounding box center [965, 415] width 90 height 24
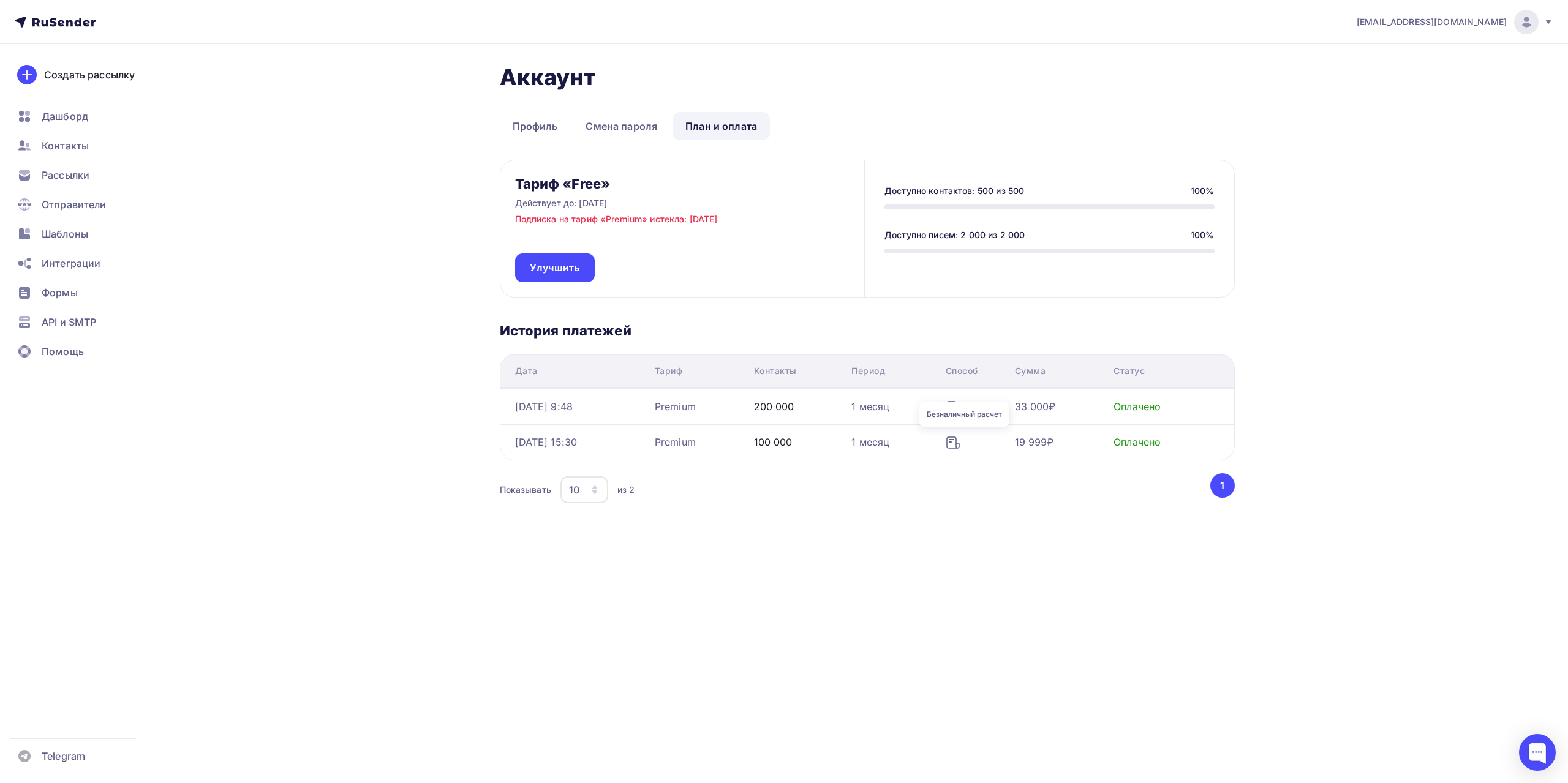
drag, startPoint x: 962, startPoint y: 402, endPoint x: 960, endPoint y: 415, distance: 13.2
click at [961, 412] on div "Безналичный расчет" at bounding box center [965, 415] width 90 height 24
click at [960, 415] on div "Безналичный расчет" at bounding box center [965, 415] width 90 height 24
click at [951, 424] on div "Безналичный расчет" at bounding box center [965, 415] width 90 height 24
click at [938, 427] on div "Безналичный расчет" at bounding box center [965, 414] width 90 height 32
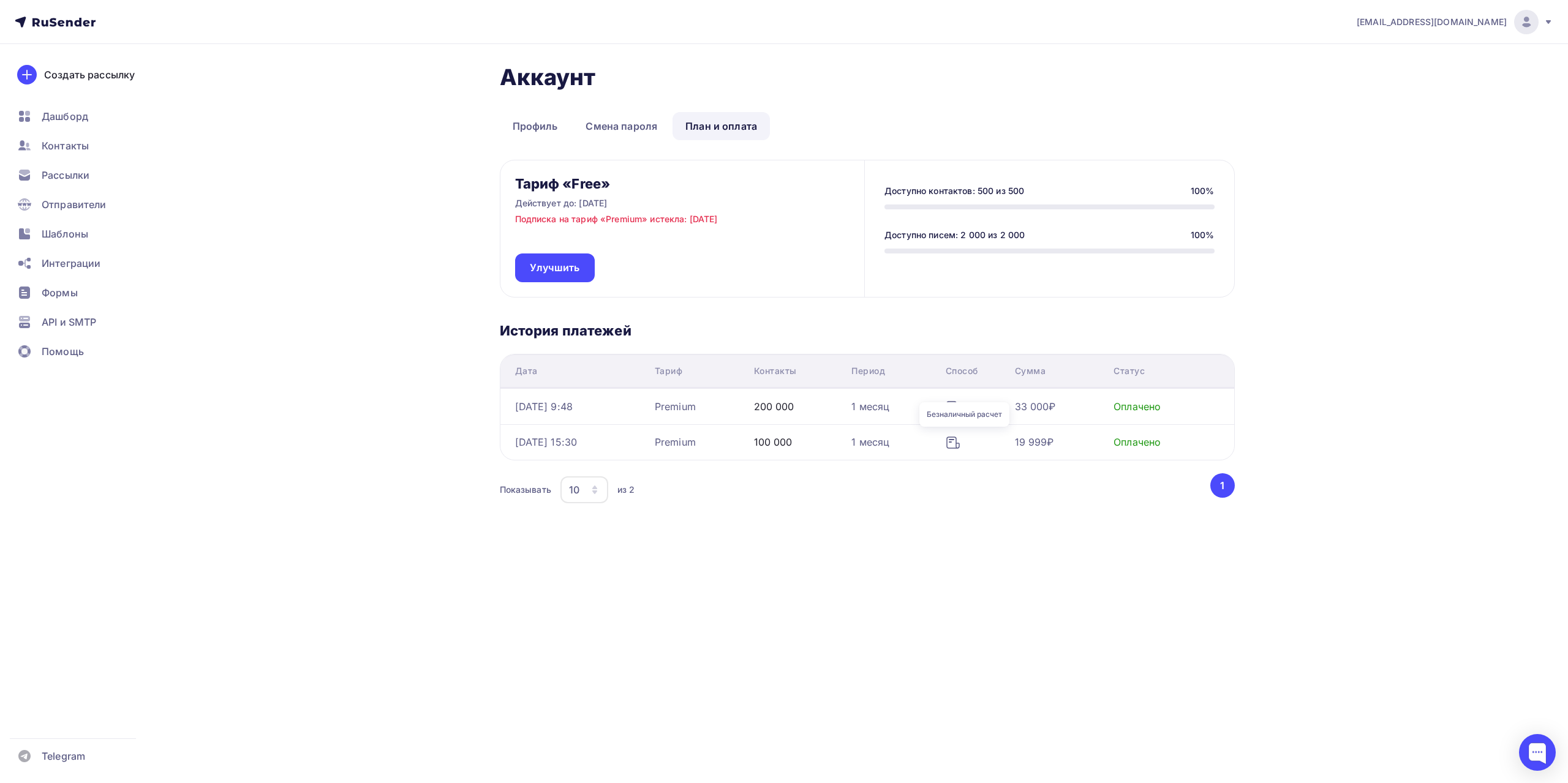
click at [924, 453] on td "1 месяц" at bounding box center [893, 442] width 94 height 36
click at [921, 471] on div "Дата Тариф Контакты Период Способ Сумма Статус 08.09.2025, 9:48 Premium 200 000…" at bounding box center [867, 430] width 735 height 153
drag, startPoint x: 954, startPoint y: 474, endPoint x: 944, endPoint y: 474, distance: 10.0
click at [950, 474] on div "Показывать 10 10 20 50 100 из 2 ‹ 1 ›" at bounding box center [867, 490] width 735 height 33
click at [965, 403] on div "Безналичный расчет" at bounding box center [965, 415] width 90 height 24
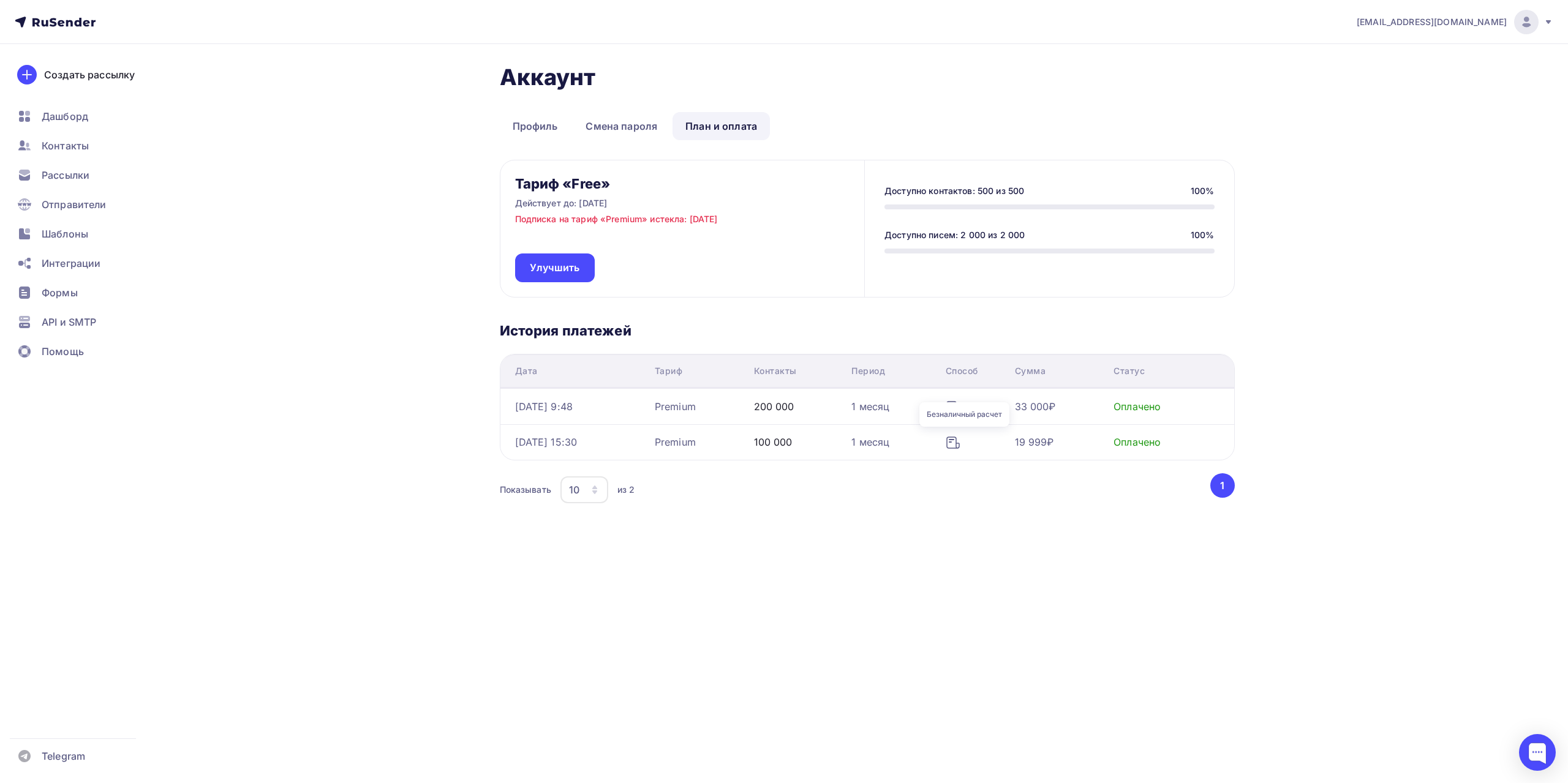
click at [917, 446] on div "1 месяц" at bounding box center [893, 442] width 84 height 15
click at [955, 407] on icon at bounding box center [948, 407] width 15 height 15
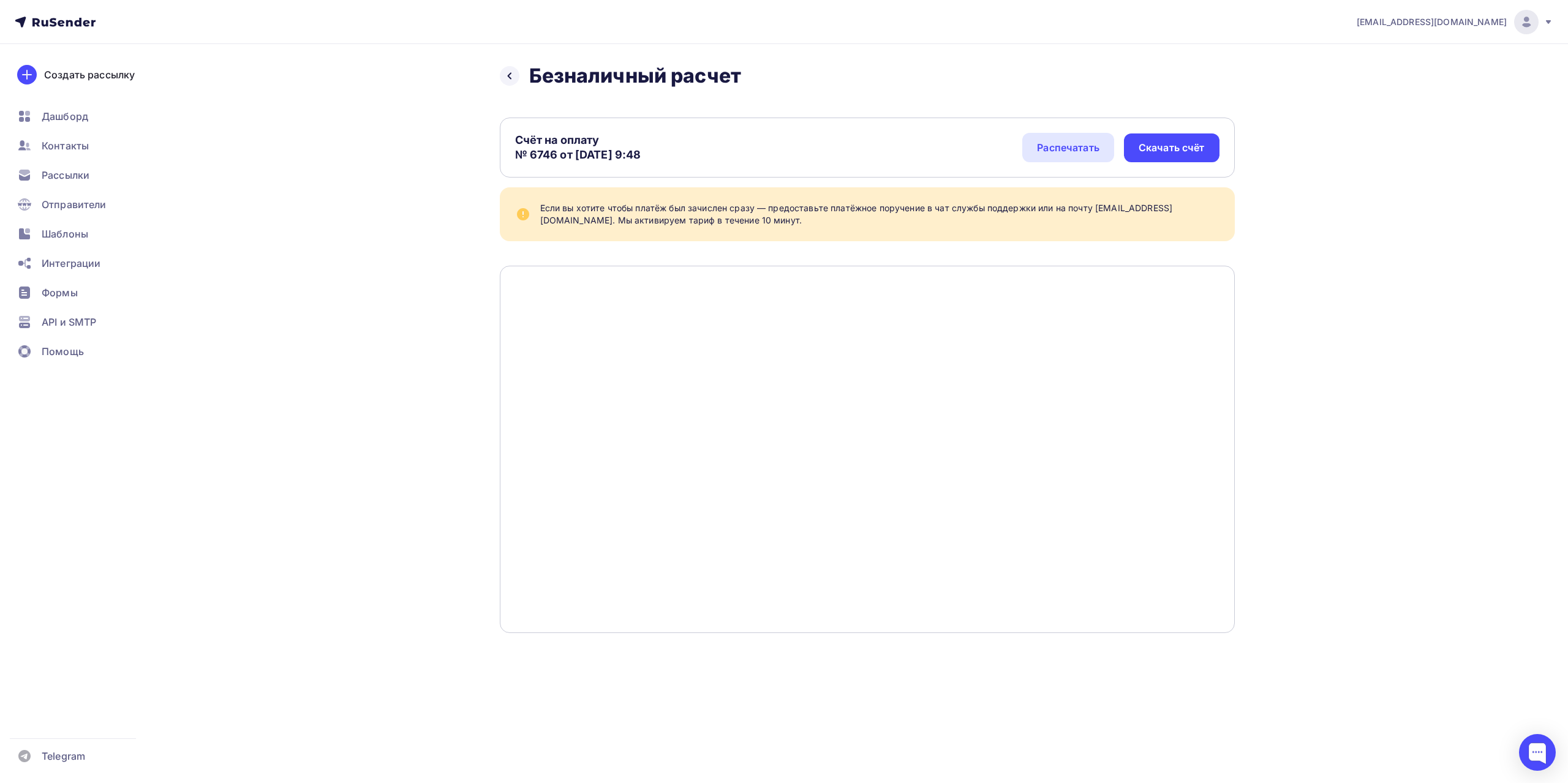
click at [62, 24] on icon at bounding box center [55, 22] width 81 height 15
